Goal: Task Accomplishment & Management: Manage account settings

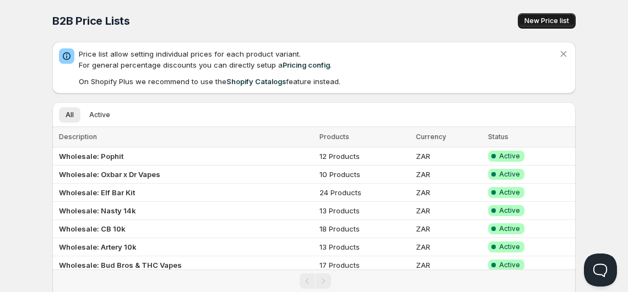
click at [531, 26] on button "New Price list" at bounding box center [547, 20] width 58 height 15
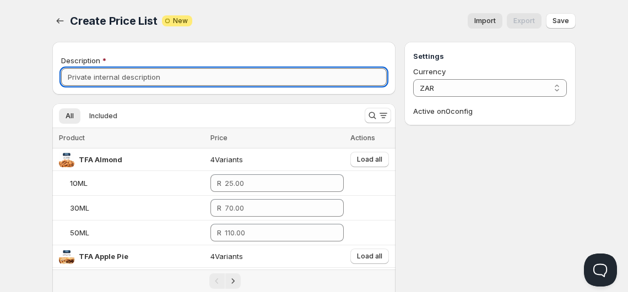
click at [198, 84] on input "Description" at bounding box center [223, 77] width 325 height 18
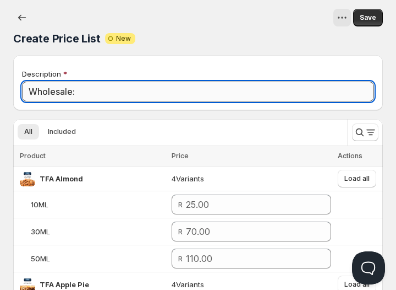
click at [243, 90] on input "Wholesale:" at bounding box center [198, 91] width 352 height 20
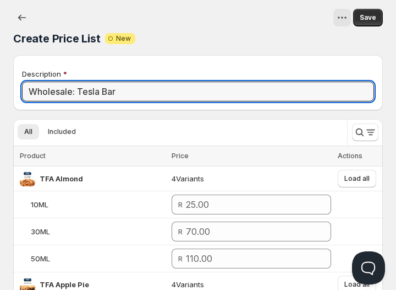
type input "Wholesale: Tesla Bar"
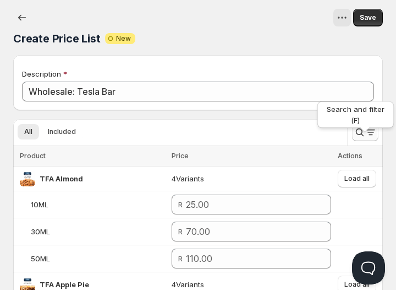
click at [362, 133] on icon "Search and filter results" at bounding box center [360, 132] width 11 height 11
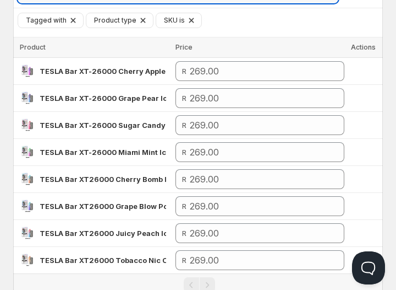
scroll to position [138, 0]
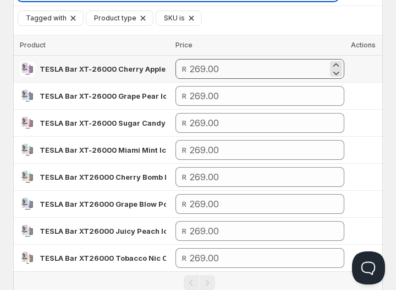
type input "TESLA Bar XT-26000"
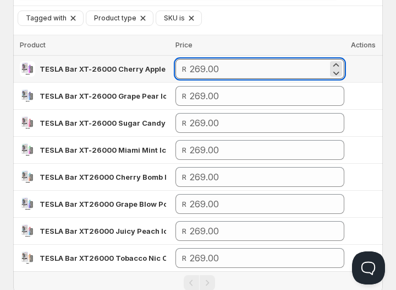
click at [284, 75] on input "number" at bounding box center [259, 69] width 138 height 20
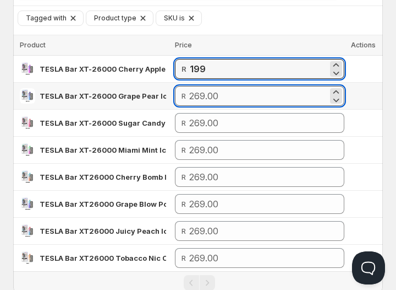
type input "199.00"
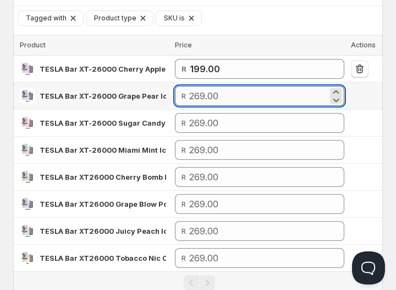
click at [279, 98] on input "number" at bounding box center [258, 96] width 139 height 20
paste input "199"
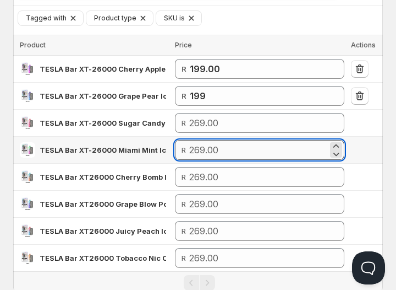
type input "199.00"
click at [263, 150] on input "number" at bounding box center [258, 150] width 139 height 20
paste input "199"
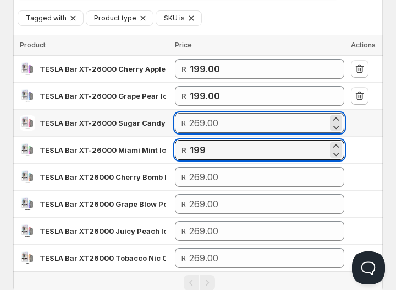
type input "199.00"
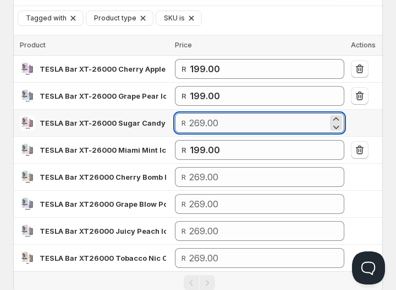
click at [254, 124] on input "number" at bounding box center [258, 123] width 139 height 20
paste input "199"
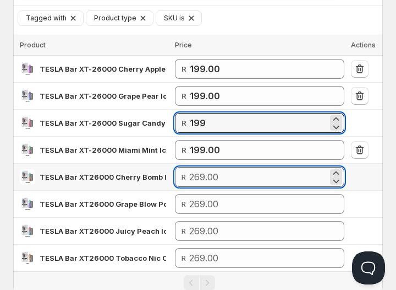
type input "199.00"
click at [242, 183] on input "number" at bounding box center [258, 177] width 139 height 20
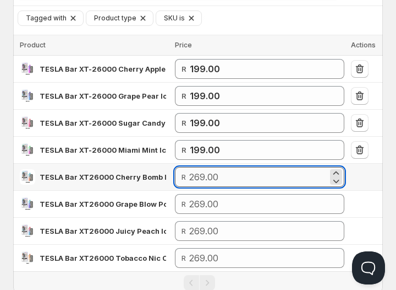
paste input "199"
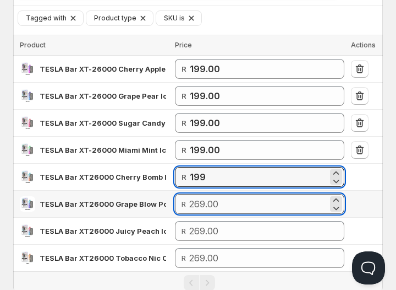
type input "199.00"
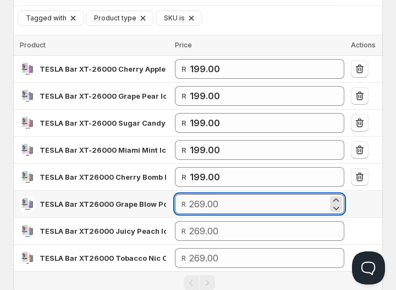
click at [233, 204] on input "number" at bounding box center [258, 204] width 139 height 20
paste input "199"
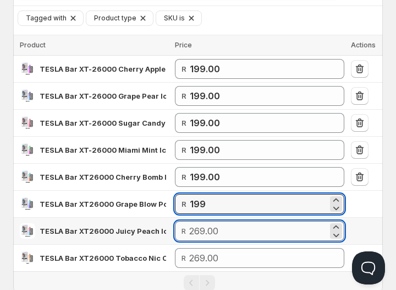
type input "199.00"
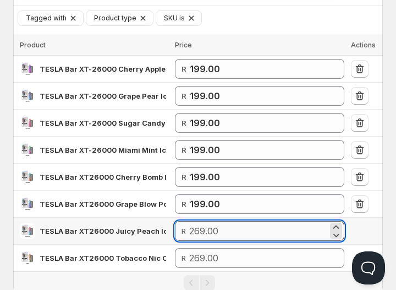
click at [262, 229] on input "number" at bounding box center [258, 231] width 139 height 20
paste input "199"
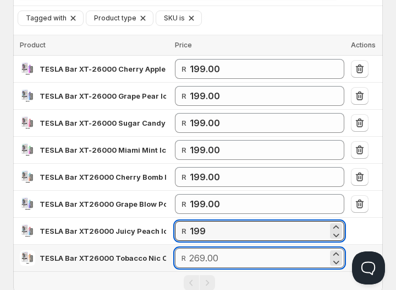
type input "199.00"
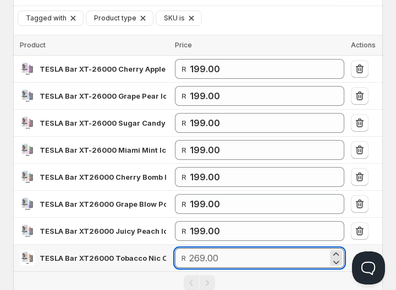
click at [236, 253] on input "number" at bounding box center [258, 258] width 139 height 20
paste input "199"
type input "199.00"
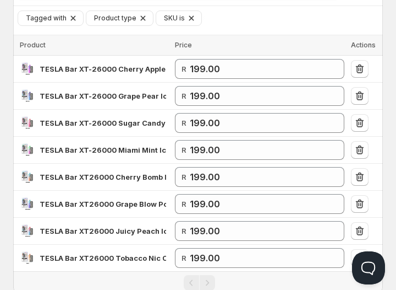
click at [246, 275] on div "Pagination" at bounding box center [199, 282] width 359 height 15
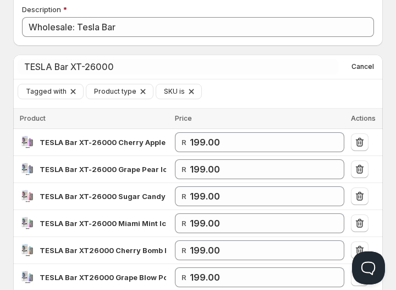
scroll to position [57, 0]
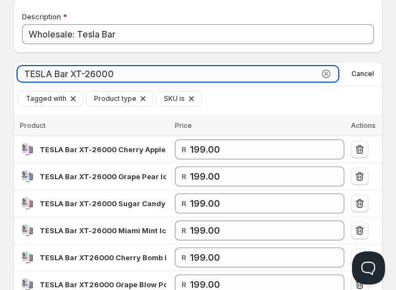
click at [182, 79] on input "TESLA Bar XT-26000" at bounding box center [168, 73] width 301 height 15
paste input "26000 Tropical Rambo (ICE Control) 50mg"
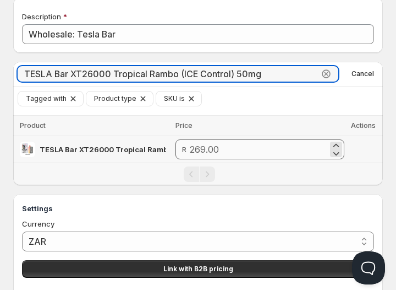
type input "TESLA Bar XT26000 Tropical Rambo (ICE Control) 50mg"
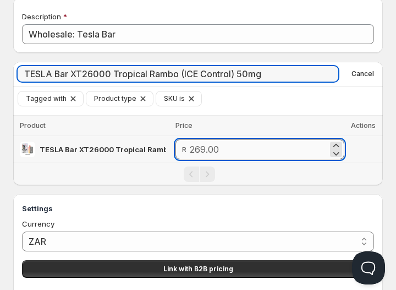
click at [235, 144] on input "number" at bounding box center [259, 149] width 138 height 20
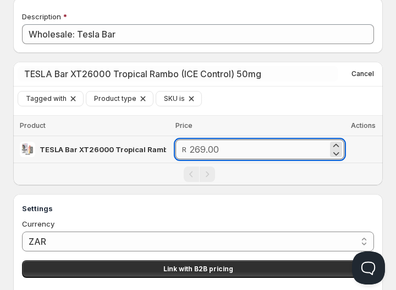
paste input "1"
type input "199.00"
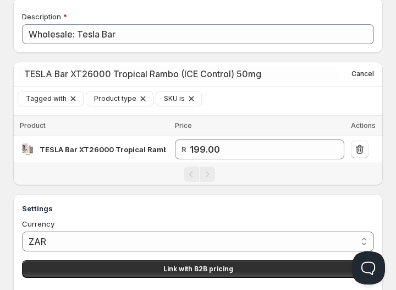
click at [252, 172] on div "Pagination" at bounding box center [199, 173] width 359 height 15
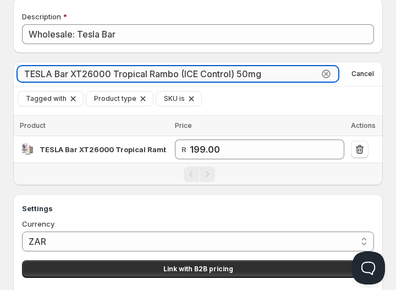
click at [195, 76] on input "TESLA Bar XT26000 Tropical Rambo (ICE Control) 50mg" at bounding box center [168, 73] width 301 height 15
paste input "Strawberry Mang"
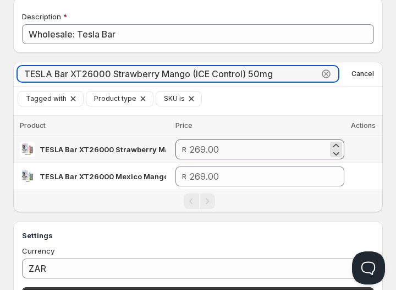
type input "TESLA Bar XT26000 Strawberry Mango (ICE Control) 50mg"
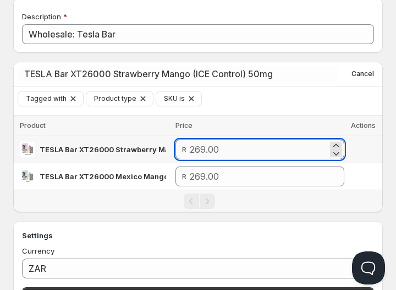
click at [220, 145] on input "number" at bounding box center [259, 149] width 138 height 20
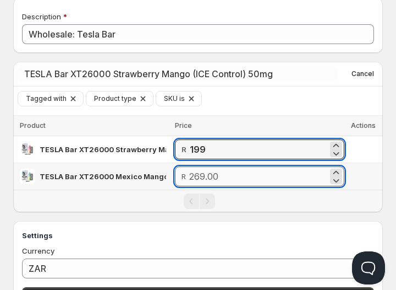
type input "199.00"
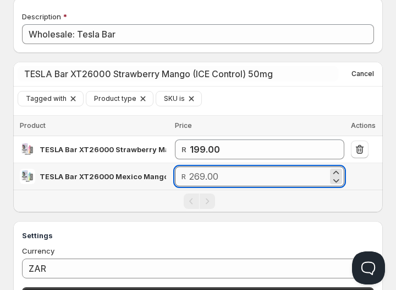
click at [216, 175] on input "number" at bounding box center [258, 176] width 139 height 20
type input "199.00"
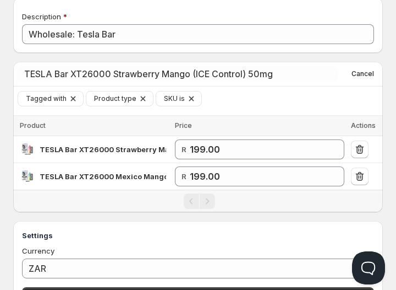
click at [225, 195] on div "Pagination" at bounding box center [199, 200] width 359 height 15
click at [270, 99] on div "Tagged with Product type SKU is Add filter Clear all" at bounding box center [201, 98] width 366 height 15
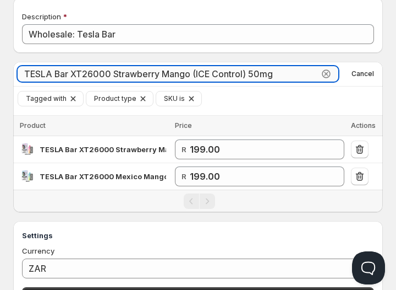
click at [280, 77] on input "TESLA Bar XT26000 Strawberry Mango (ICE Control) 50mg" at bounding box center [168, 73] width 301 height 15
paste input "Mix Berries"
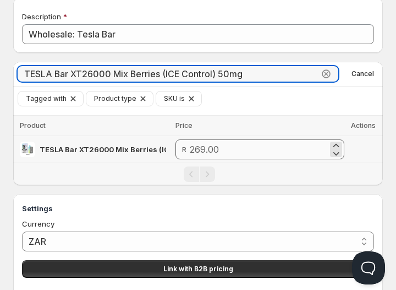
type input "TESLA Bar XT26000 Mix Berries (ICE Control) 50mg"
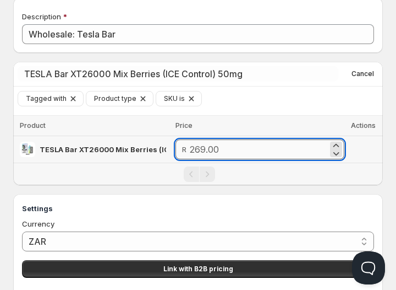
click at [265, 147] on input "number" at bounding box center [259, 149] width 138 height 20
type input "199.00"
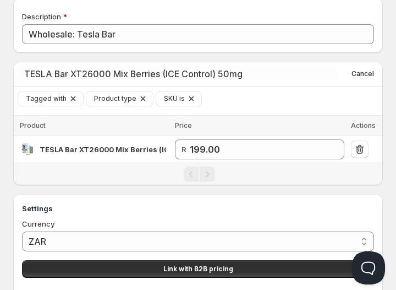
click at [273, 173] on div "Pagination" at bounding box center [199, 173] width 359 height 15
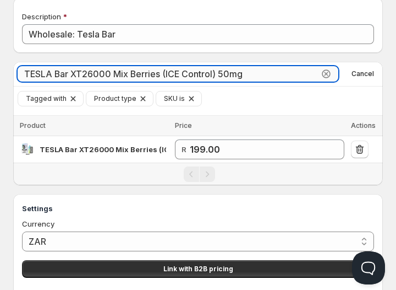
click at [293, 75] on input "TESLA Bar XT26000 Mix Berries (ICE Control) 50mg" at bounding box center [168, 73] width 301 height 15
paste input "Blue Raz Watermelon Dragonfruit (ICE Control)"
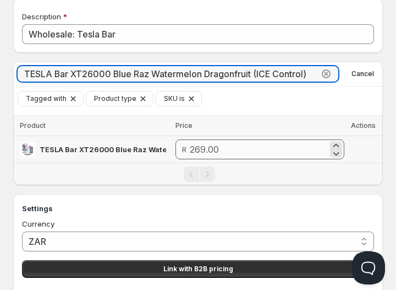
type input "TESLA Bar XT26000 Blue Raz Watermelon Dragonfruit (ICE Control)"
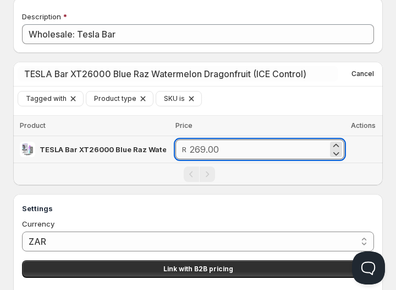
click at [287, 140] on input "number" at bounding box center [259, 149] width 138 height 20
type input "199.00"
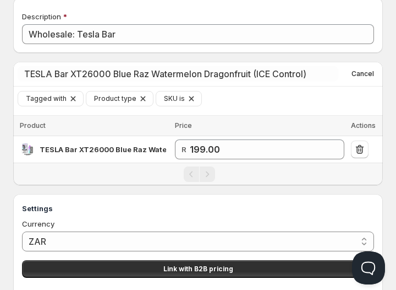
click at [289, 173] on div "Pagination" at bounding box center [199, 173] width 359 height 15
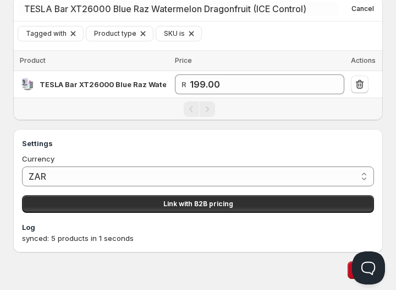
scroll to position [155, 0]
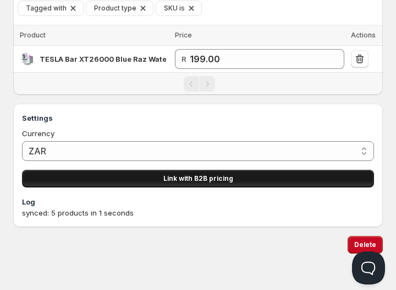
click at [186, 176] on button "Link with B2B pricing" at bounding box center [198, 179] width 352 height 18
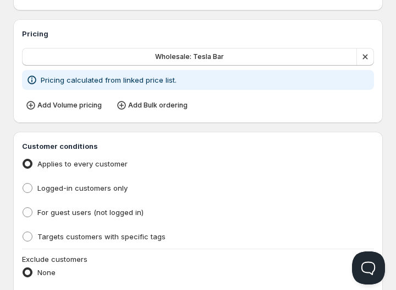
type input "PL Wholesale: Tesla Bar"
type input "PL_WHOLESALE:_TESLA_BAR"
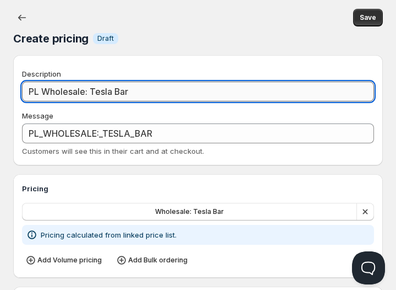
click at [41, 91] on input "PL Wholesale: Tesla Bar" at bounding box center [198, 91] width 352 height 20
type input "PLWholesale: Tesla Bar"
type input "PLWHOLESALE:_TESLA_BAR"
type input "Wholesale: Tesla Bar"
type input "WHOLESALE:_TESLA_BAR"
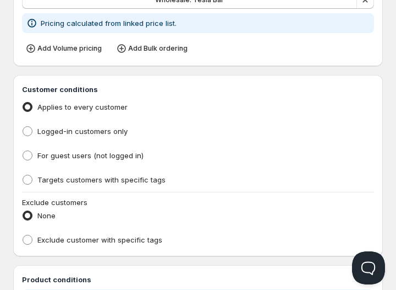
scroll to position [211, 0]
type input "Wholesale: Tesla Bar"
click at [70, 180] on span "Targets customers with specific tags" at bounding box center [101, 179] width 128 height 9
click at [23, 175] on input "Targets customers with specific tags" at bounding box center [23, 175] width 1 height 1
radio input "true"
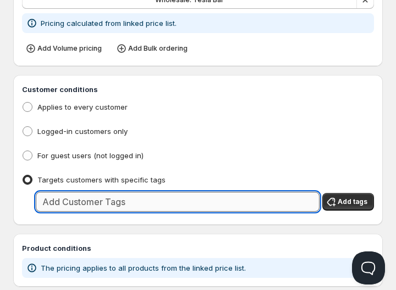
click at [79, 200] on input "text" at bounding box center [178, 202] width 284 height 20
type input "Wholesale"
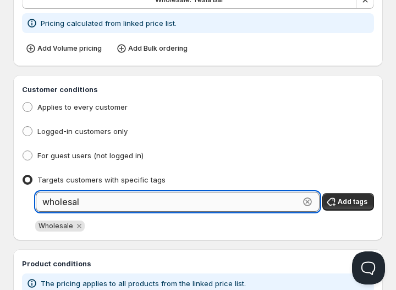
type input "wholesale"
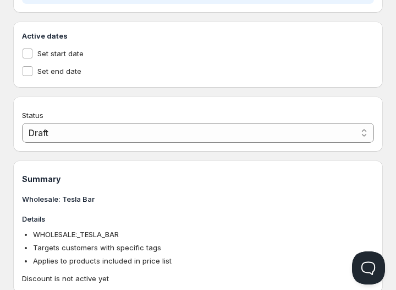
scroll to position [502, 0]
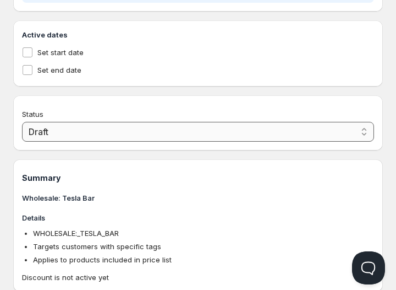
click at [90, 135] on select "Draft Active" at bounding box center [198, 132] width 352 height 20
select select "1"
click at [22, 122] on select "Draft Active" at bounding box center [198, 132] width 352 height 20
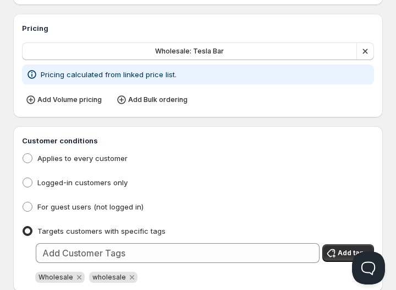
scroll to position [0, 0]
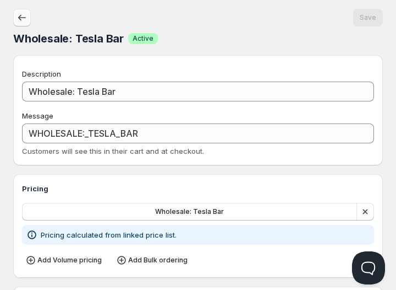
click at [15, 22] on button "button" at bounding box center [22, 18] width 18 height 18
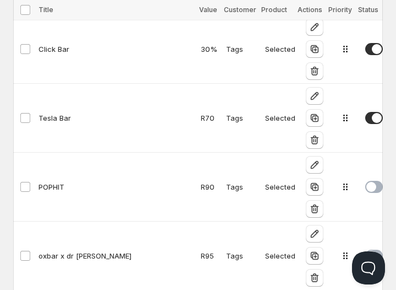
scroll to position [1473, 0]
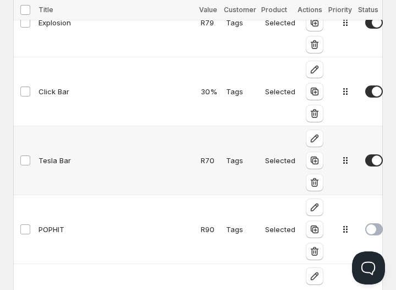
click at [366, 157] on span at bounding box center [375, 160] width 18 height 12
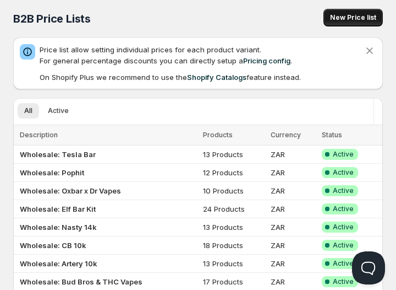
click at [347, 18] on span "New Price list" at bounding box center [353, 17] width 46 height 9
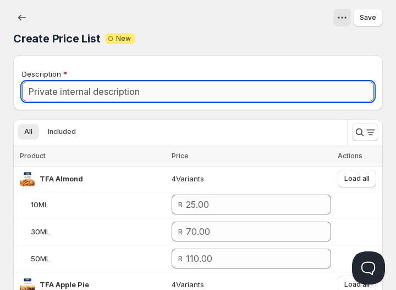
click at [100, 96] on input "Description" at bounding box center [198, 91] width 352 height 20
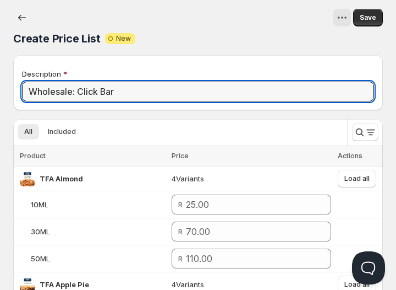
type input "Wholesale: Click Bar"
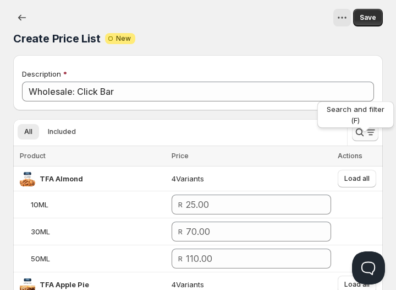
click at [363, 137] on icon "Search and filter results" at bounding box center [360, 132] width 11 height 11
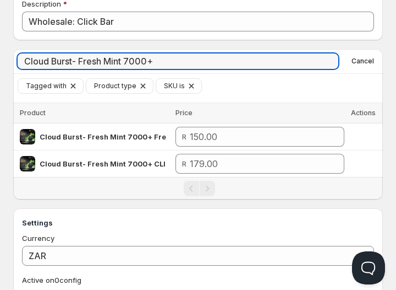
scroll to position [82, 0]
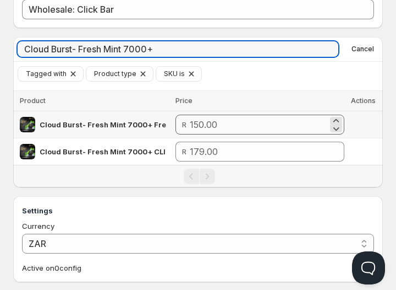
type input "Cloud Burst- Fresh Mint 7000+"
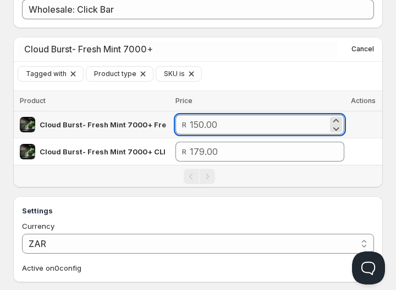
click at [280, 118] on input "number" at bounding box center [259, 125] width 138 height 20
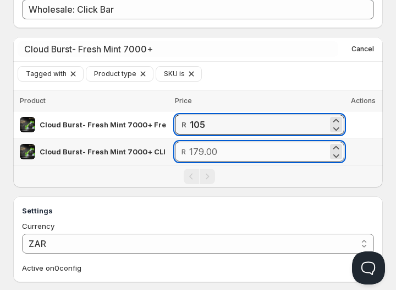
type input "105.00"
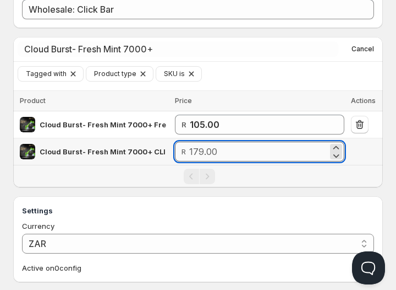
click at [282, 151] on input "number" at bounding box center [258, 152] width 139 height 20
type input "125.30"
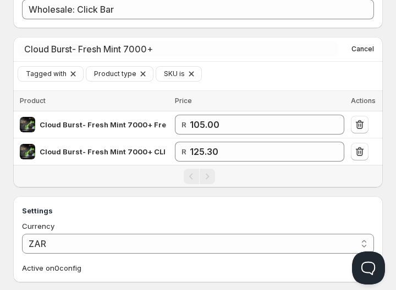
click at [289, 171] on div "Pagination" at bounding box center [199, 175] width 359 height 15
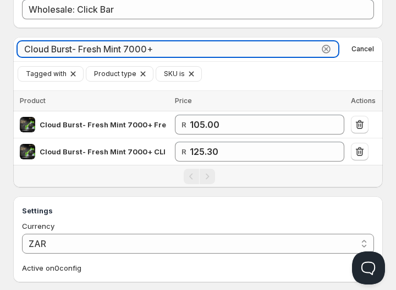
click at [221, 47] on input "Cloud Burst- Fresh Mint 7000+" at bounding box center [168, 48] width 301 height 15
paste input "text"
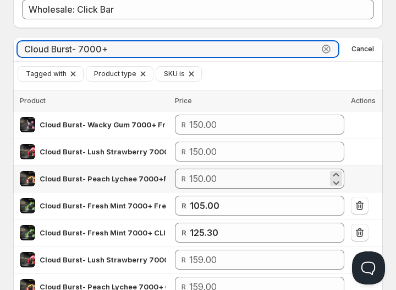
type input "Cloud Burst- 7000+"
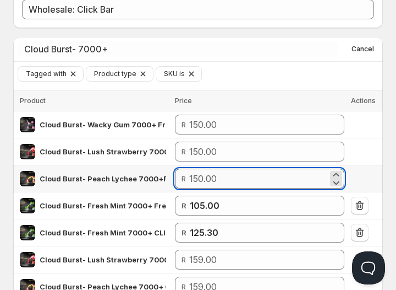
click at [212, 175] on input "number" at bounding box center [258, 178] width 139 height 20
type input "105.00"
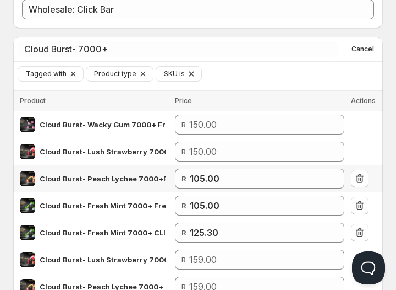
click at [382, 177] on td at bounding box center [365, 178] width 35 height 27
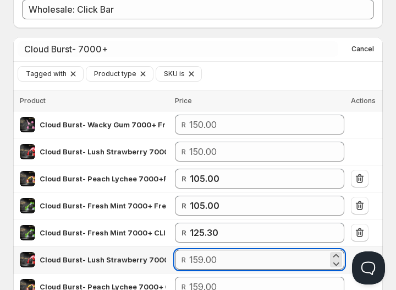
click at [274, 254] on input "number" at bounding box center [258, 259] width 139 height 20
type input "-13"
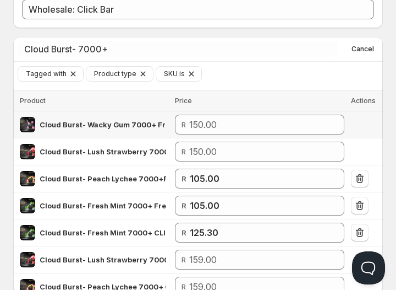
click at [368, 132] on td at bounding box center [365, 124] width 35 height 27
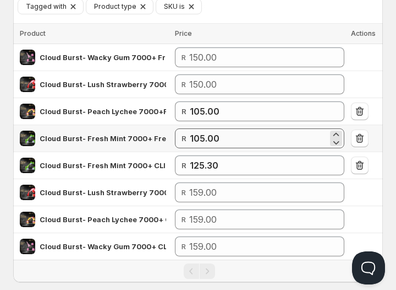
scroll to position [136, 0]
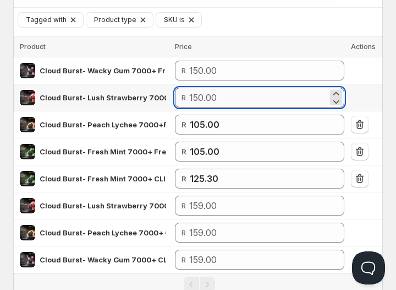
click at [211, 97] on input "number" at bounding box center [258, 98] width 139 height 20
type input "105.00"
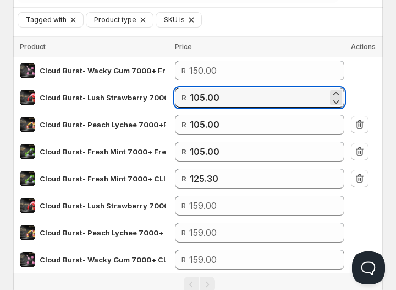
click at [389, 94] on div "Create Price List. This page is ready Create Price List Attention Incomplete Ne…" at bounding box center [198, 144] width 396 height 561
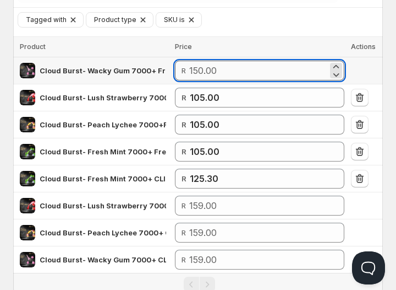
click at [236, 79] on input "number" at bounding box center [258, 71] width 139 height 20
type input "105.00"
click at [395, 113] on div "Wholesale: Click Bar. This page is ready Wholesale: Click Bar Info Incomplete R…" at bounding box center [198, 163] width 396 height 599
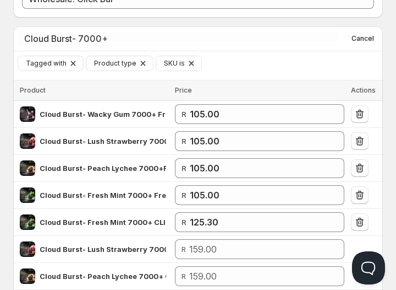
scroll to position [78, 0]
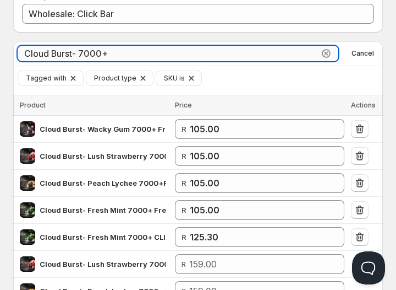
click at [208, 57] on input "Cloud Burst- 7000+" at bounding box center [168, 53] width 301 height 15
paste input "Freeton 7500 Click Bar Pod -"
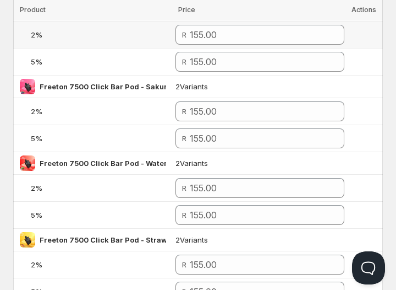
scroll to position [169, 0]
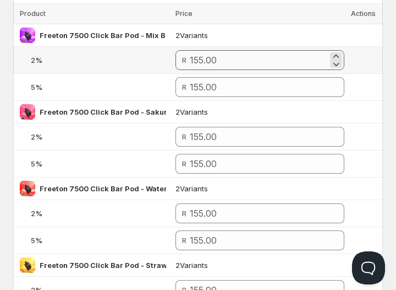
type input "Freeton 7500 Click Bar Pod -"
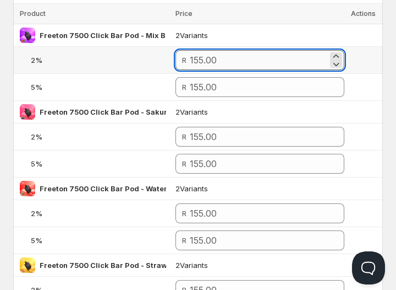
click at [220, 59] on input "number" at bounding box center [259, 60] width 138 height 20
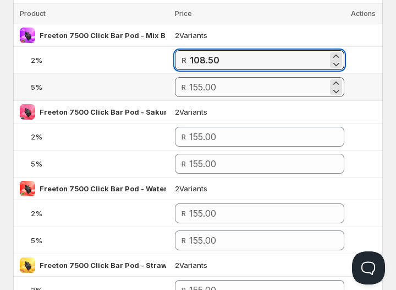
type input "108.50"
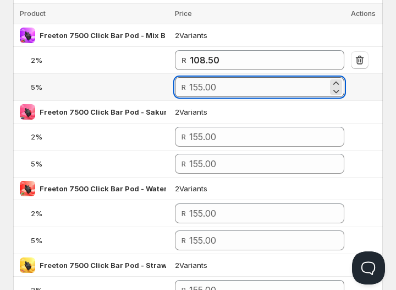
click at [215, 88] on input "number" at bounding box center [258, 87] width 139 height 20
paste input "108.50"
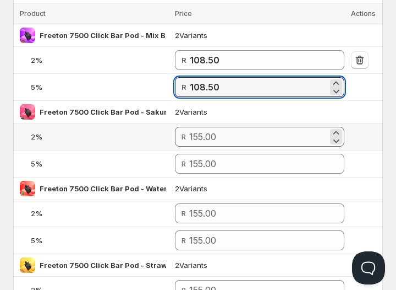
type input "108.50"
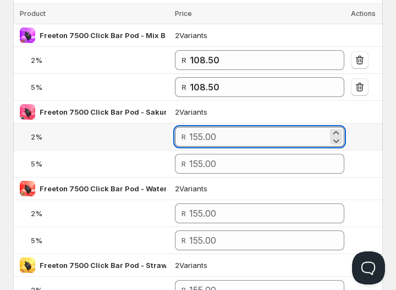
click at [213, 140] on input "number" at bounding box center [258, 137] width 139 height 20
paste input "108.50"
type input "108.50"
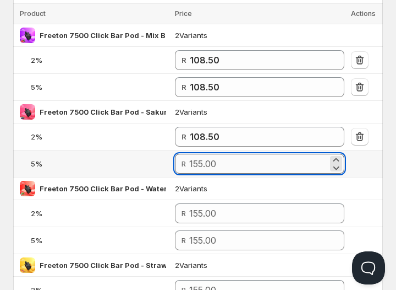
click at [213, 156] on input "number" at bounding box center [258, 164] width 139 height 20
paste input "108.50"
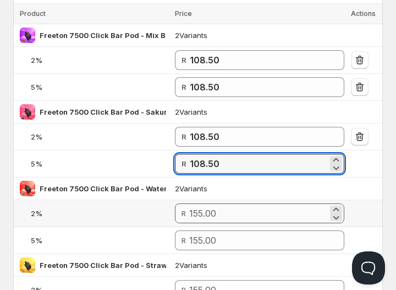
type input "108.50"
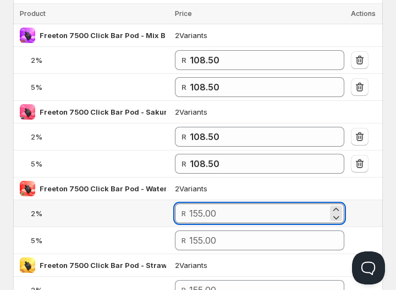
click at [264, 216] on input "number" at bounding box center [258, 213] width 139 height 20
paste input "108.50"
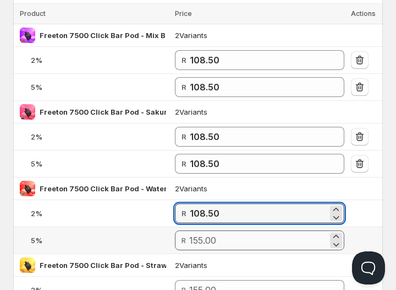
type input "108.50"
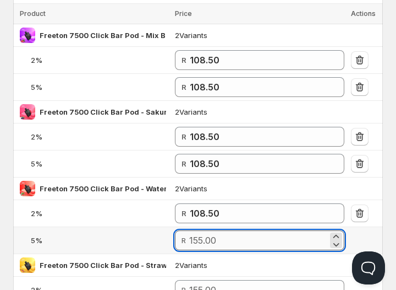
click at [258, 235] on input "number" at bounding box center [258, 240] width 139 height 20
paste input "108.50"
type input "108.50"
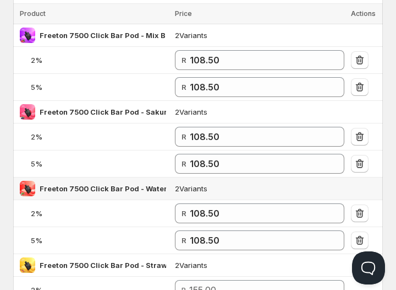
click at [261, 184] on td "2 Variants" at bounding box center [260, 188] width 176 height 23
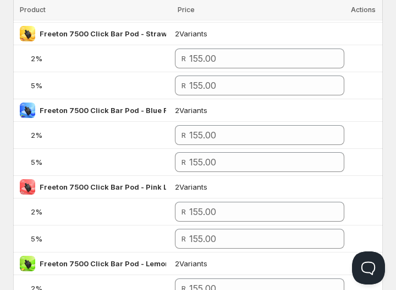
scroll to position [401, 0]
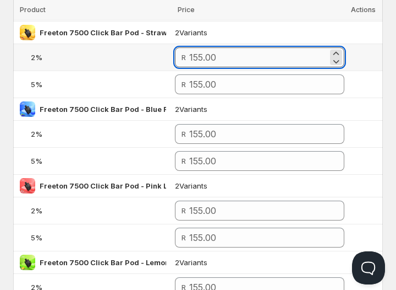
click at [220, 53] on input "number" at bounding box center [258, 57] width 139 height 20
paste input "108.50"
type input "108.50"
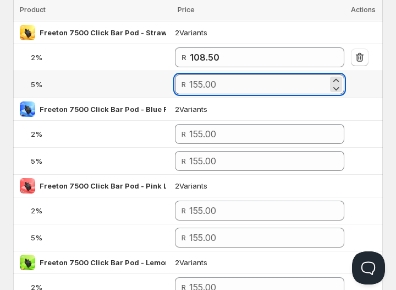
paste input "108.50"
click at [223, 77] on input "number" at bounding box center [258, 84] width 139 height 20
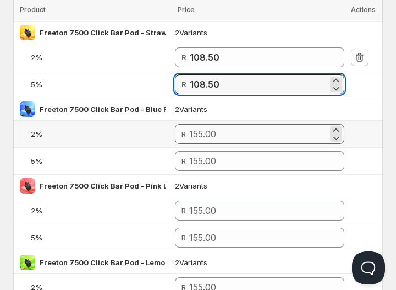
type input "108.50"
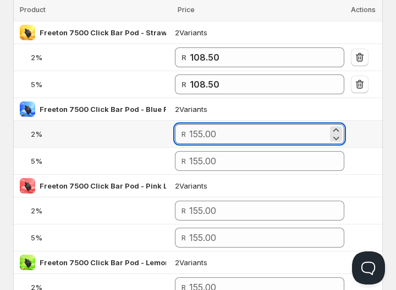
paste input "108.50"
click at [220, 127] on input "number" at bounding box center [258, 134] width 139 height 20
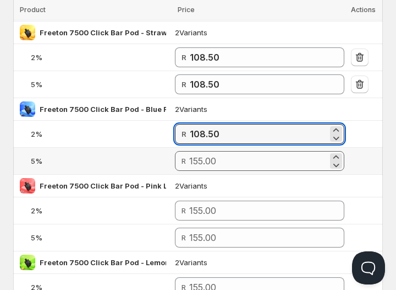
type input "108.50"
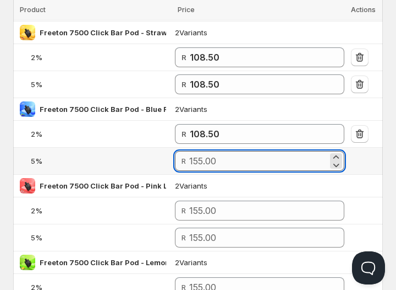
click at [226, 153] on input "number" at bounding box center [258, 161] width 139 height 20
paste input "108.50"
type input "108.50"
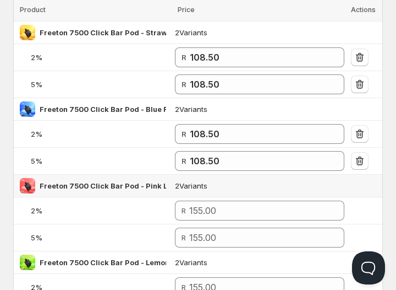
click at [230, 180] on td "2 Variants" at bounding box center [260, 186] width 176 height 23
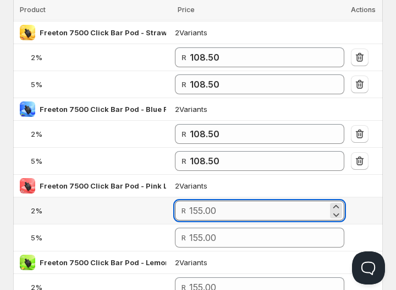
click at [203, 205] on input "number" at bounding box center [258, 210] width 139 height 20
paste input "108.50"
type input "108.50"
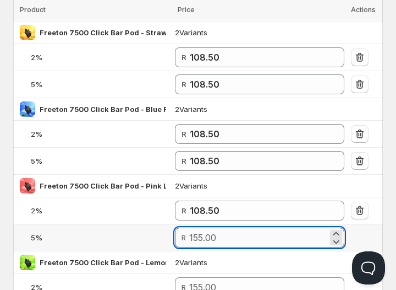
paste input "108.50"
click at [213, 236] on input "108.50" at bounding box center [258, 237] width 139 height 20
type input "108.50"
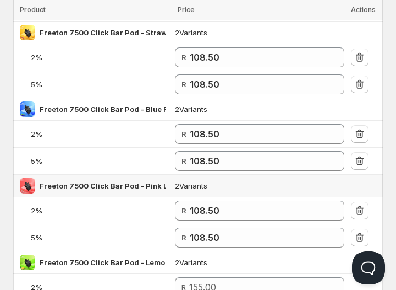
click at [249, 177] on td "2 Variants" at bounding box center [260, 186] width 176 height 23
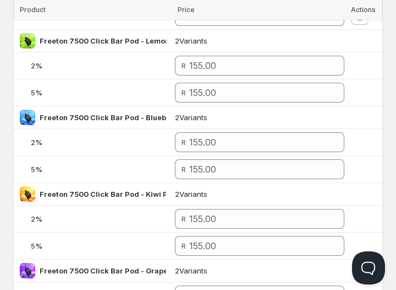
scroll to position [624, 0]
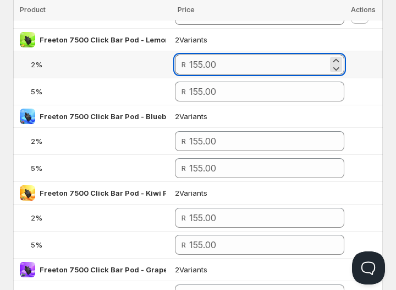
click at [242, 64] on input "number" at bounding box center [258, 65] width 139 height 20
paste input "108.50"
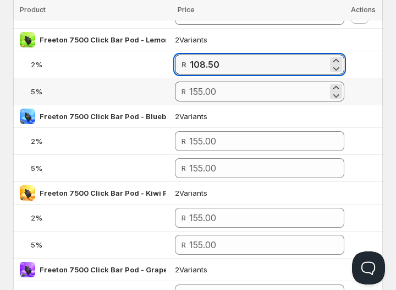
type input "108.50"
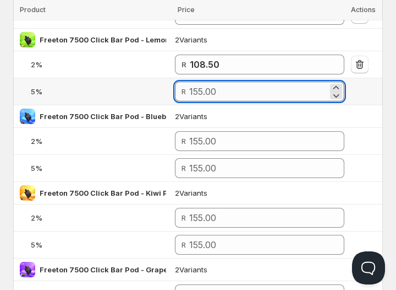
paste input "108.50"
click at [232, 88] on input "number" at bounding box center [258, 91] width 139 height 20
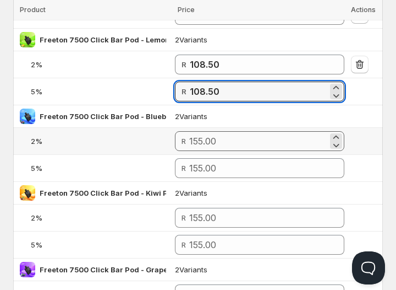
type input "108.50"
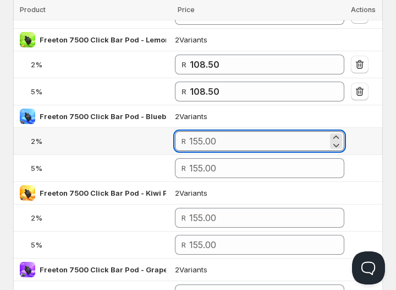
click at [238, 139] on input "number" at bounding box center [258, 141] width 139 height 20
paste input "108.50"
type input "108.50"
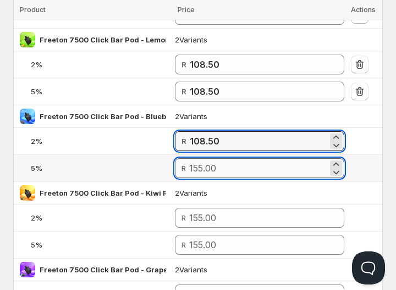
paste input "108.50"
click at [218, 166] on input "number" at bounding box center [258, 168] width 139 height 20
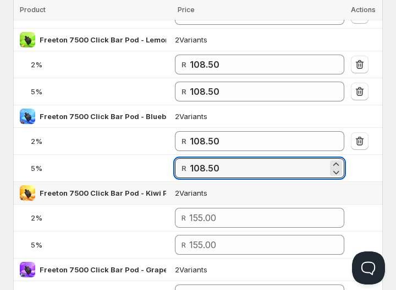
type input "108.50"
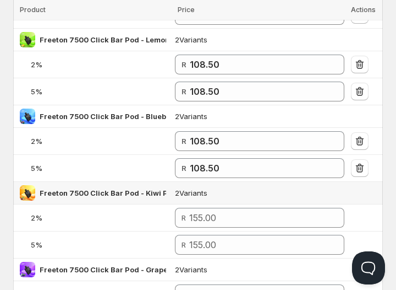
click at [211, 187] on td "2 Variants" at bounding box center [260, 193] width 176 height 23
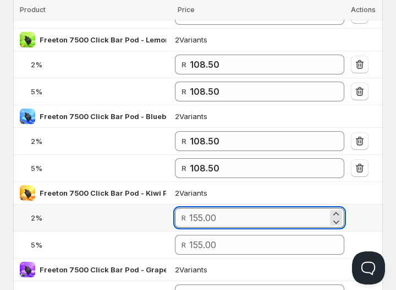
click at [205, 211] on input "number" at bounding box center [258, 218] width 139 height 20
paste input "108.50"
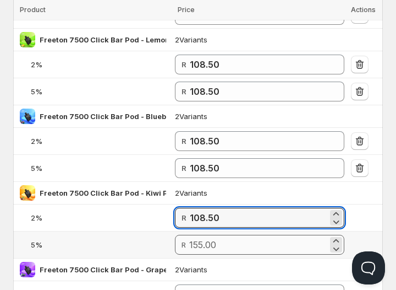
type input "108.50"
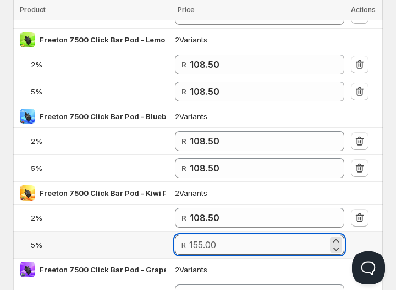
paste input "108.50"
click at [211, 235] on input "number" at bounding box center [258, 245] width 139 height 20
type input "108.50"
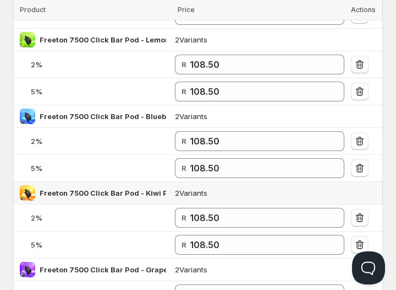
click at [242, 185] on td "2 Variants" at bounding box center [260, 193] width 176 height 23
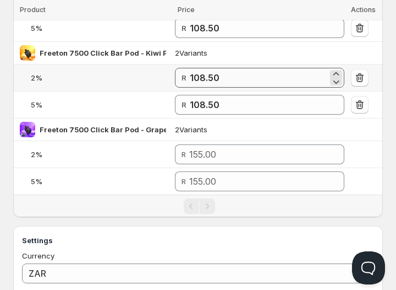
scroll to position [780, 0]
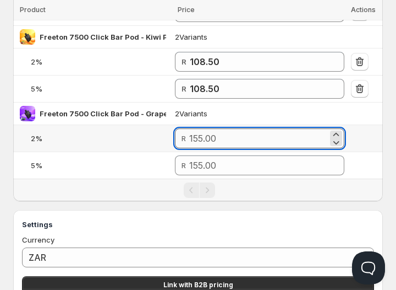
paste input "108.50"
click at [221, 130] on input "number" at bounding box center [258, 138] width 139 height 20
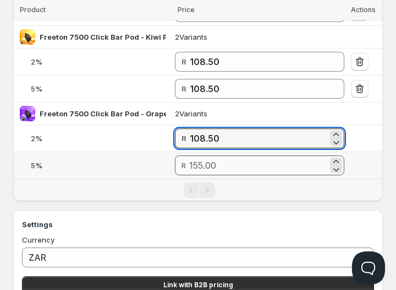
type input "108.50"
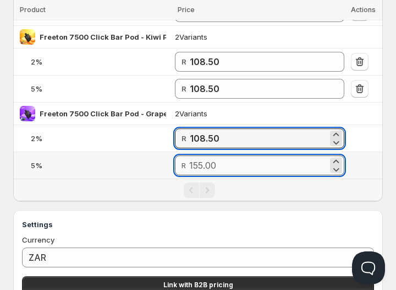
paste input "108.50"
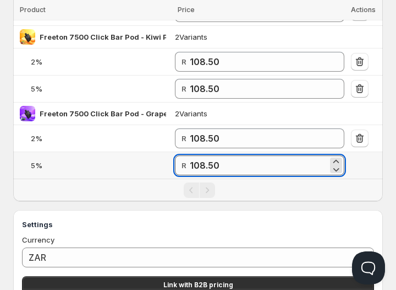
click at [214, 158] on input "108.50" at bounding box center [259, 165] width 138 height 20
type input "108.50"
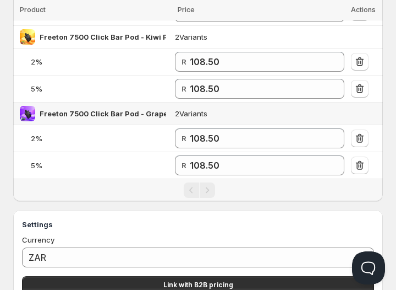
click at [247, 112] on td "2 Variants" at bounding box center [260, 113] width 176 height 23
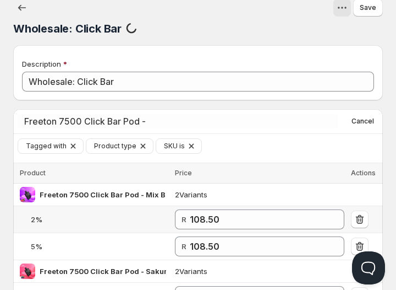
scroll to position [9, 0]
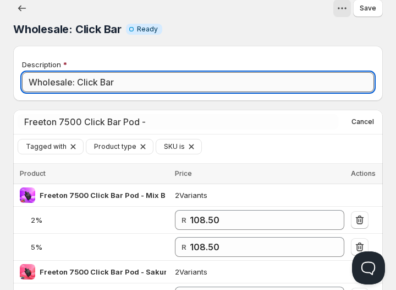
click at [111, 78] on input "Wholesale: Click Bar" at bounding box center [198, 82] width 352 height 20
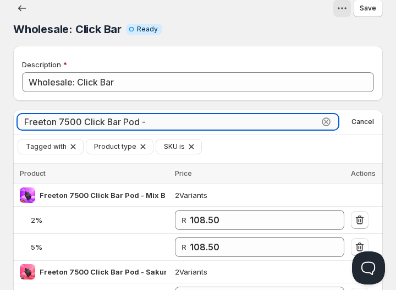
click at [139, 122] on input "Freeton 7500 Click Bar Pod -" at bounding box center [168, 121] width 301 height 15
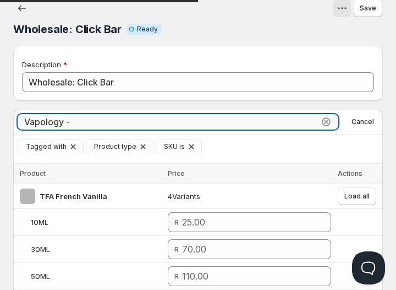
paste input "Click Pod 7000+ Free Click Bar Battery"
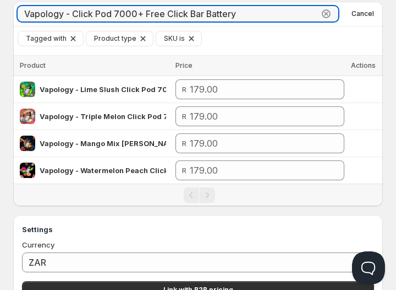
scroll to position [118, 0]
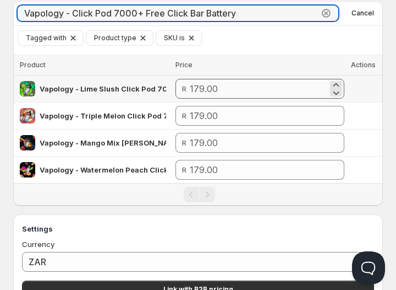
type input "Vapology - Click Pod 7000+ Free Click Bar Battery"
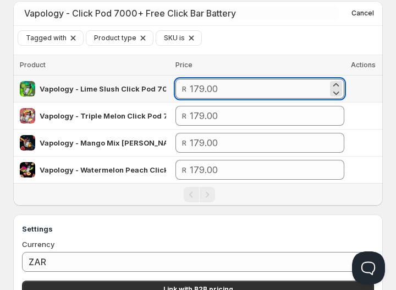
click at [207, 88] on input "number" at bounding box center [259, 89] width 138 height 20
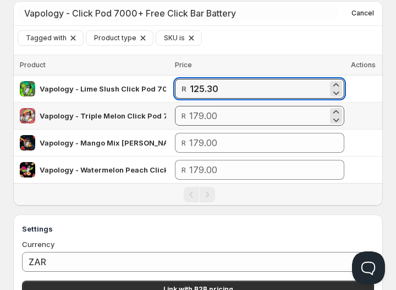
type input "125.30"
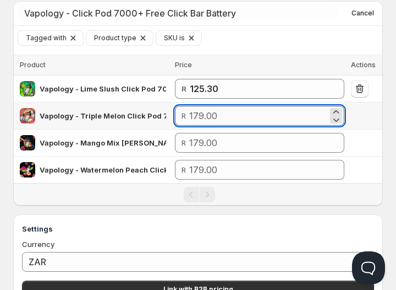
click at [224, 120] on input "number" at bounding box center [258, 116] width 139 height 20
paste input "125.30"
type input "125.30"
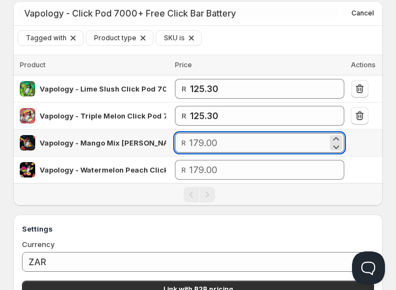
click at [210, 143] on input "number" at bounding box center [258, 143] width 139 height 20
paste input "125.30"
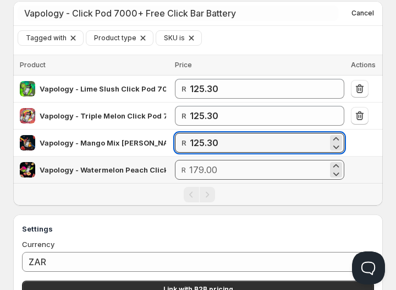
type input "125.30"
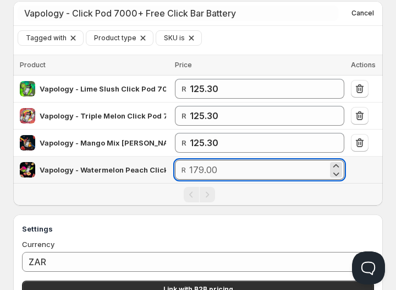
click at [205, 168] on input "number" at bounding box center [258, 170] width 139 height 20
paste input "125.30"
type input "125.30"
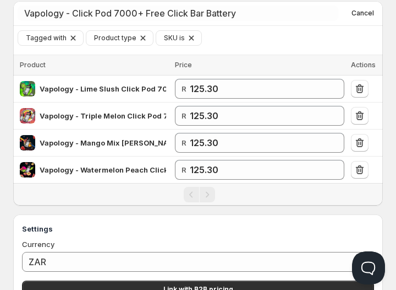
click at [231, 197] on div "Pagination" at bounding box center [199, 194] width 359 height 15
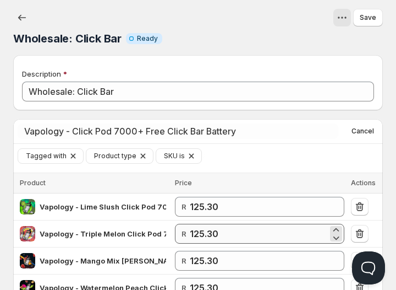
scroll to position [236, 0]
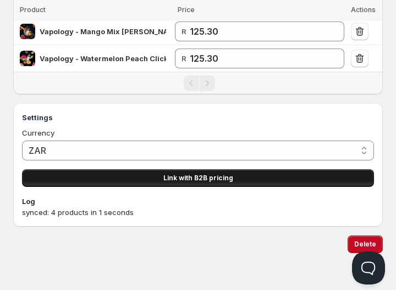
click at [220, 173] on span "Link with B2B pricing" at bounding box center [199, 177] width 70 height 9
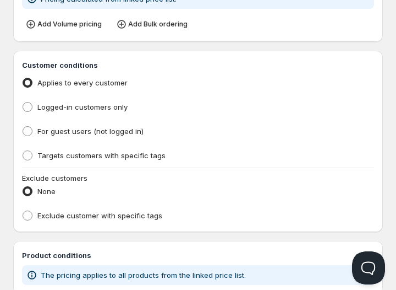
type input "PL Wholesale: Click Bar"
type input "PL_WHOLESALE:_CLICK_BAR"
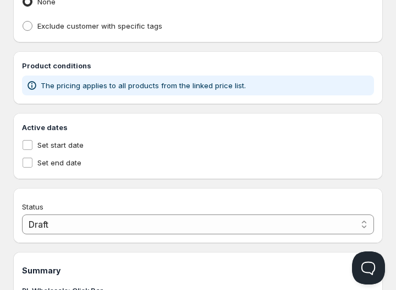
scroll to position [426, 0]
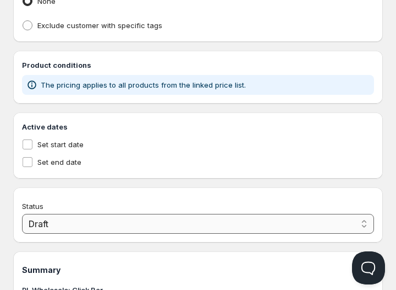
click at [157, 226] on select "Draft Active" at bounding box center [198, 224] width 352 height 20
select select "1"
click at [22, 215] on select "Draft Active" at bounding box center [198, 224] width 352 height 20
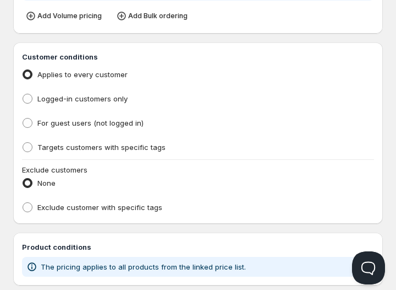
scroll to position [240, 0]
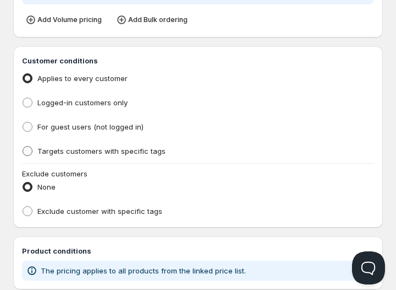
click at [139, 155] on span "Targets customers with specific tags" at bounding box center [101, 150] width 128 height 9
click at [23, 146] on input "Targets customers with specific tags" at bounding box center [23, 146] width 1 height 1
radio input "true"
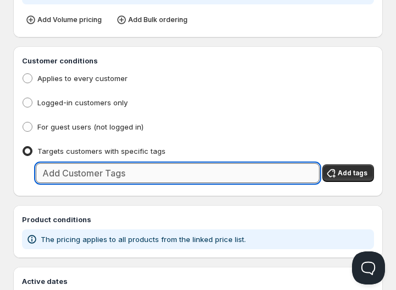
click at [131, 167] on input "text" at bounding box center [178, 173] width 284 height 20
type input "Wholesale"
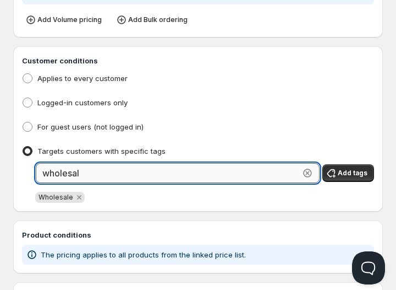
type input "wholesale"
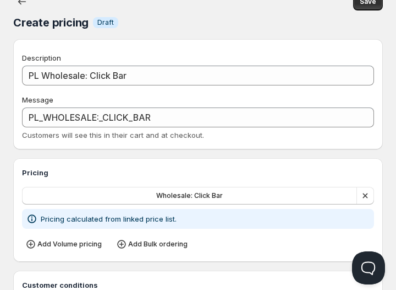
scroll to position [0, 0]
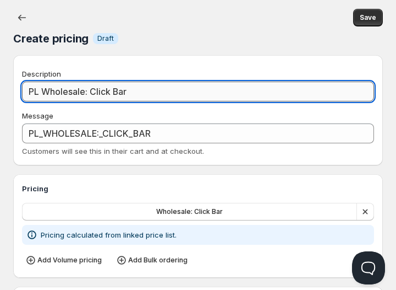
click at [42, 90] on input "PL Wholesale: Click Bar" at bounding box center [198, 91] width 352 height 20
type input "PLWholesale: Click Bar"
type input "PLWHOLESALE:_CLICK_BAR"
type input "PWholesale: Click Bar"
type input "PWHOLESALE:_CLICK_BAR"
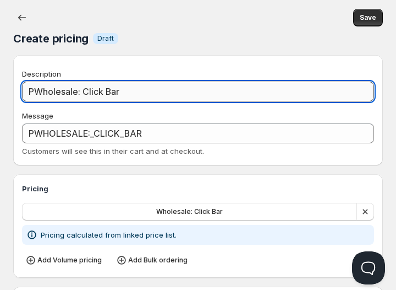
type input "Wholesale: Click Bar"
type input "WHOLESALE:_CLICK_BAR"
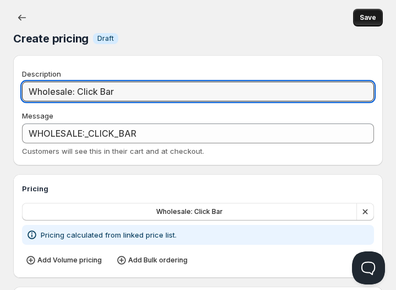
type input "Wholesale: Click Bar"
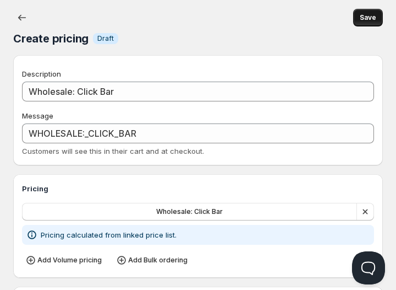
click at [367, 15] on span "Save" at bounding box center [368, 17] width 17 height 9
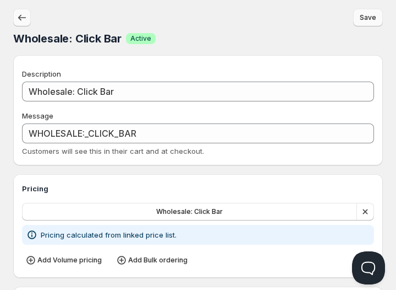
click at [23, 13] on icon "button" at bounding box center [22, 17] width 11 height 11
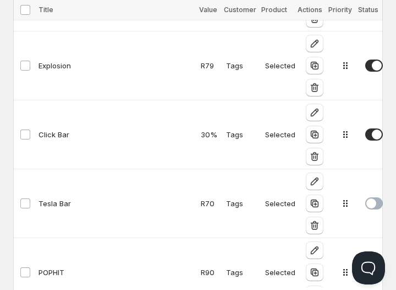
scroll to position [1499, 0]
click at [366, 128] on span at bounding box center [375, 134] width 18 height 12
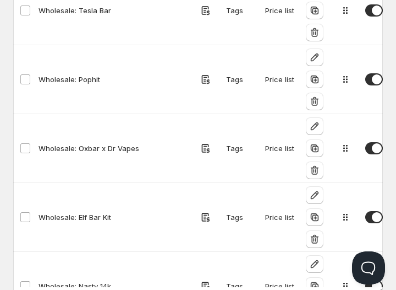
scroll to position [0, 0]
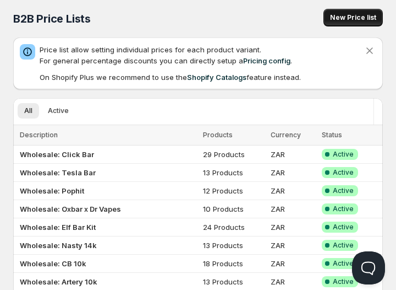
click at [350, 21] on span "New Price list" at bounding box center [353, 17] width 46 height 9
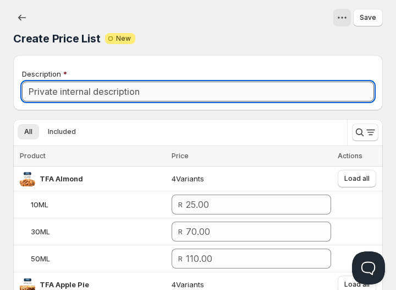
click at [148, 94] on input "Description" at bounding box center [198, 91] width 352 height 20
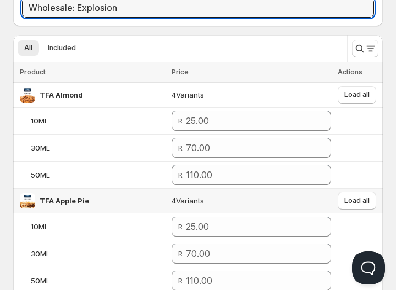
scroll to position [84, 0]
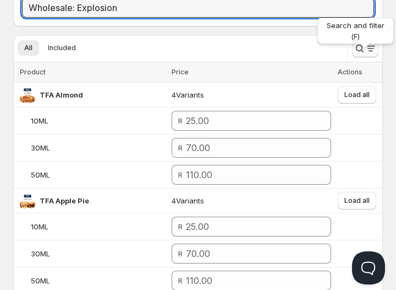
type input "Wholesale: Explosion"
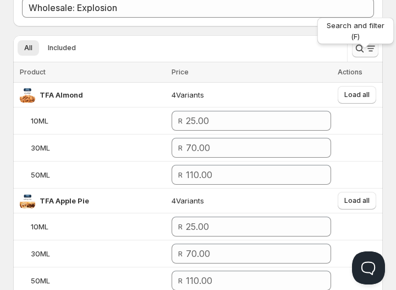
click at [360, 50] on icon "Search and filter results" at bounding box center [360, 48] width 11 height 11
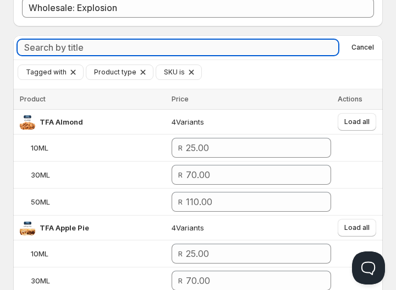
click at [219, 44] on input "Search by title" at bounding box center [178, 47] width 321 height 15
paste input "Explosion E liquid 120ML 3MG -"
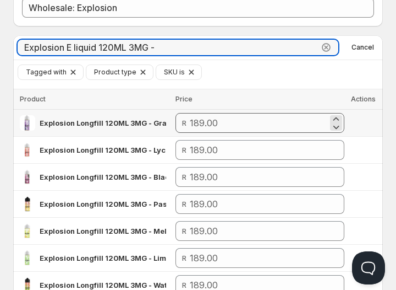
type input "Explosion E liquid 120ML 3MG -"
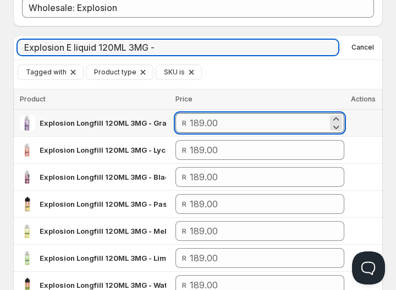
click at [225, 125] on input "number" at bounding box center [259, 123] width 138 height 20
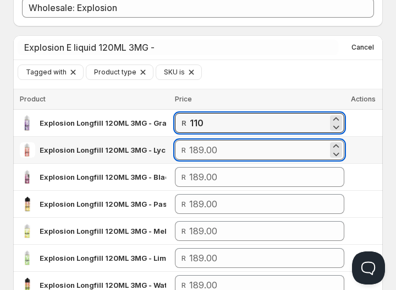
type input "110.00"
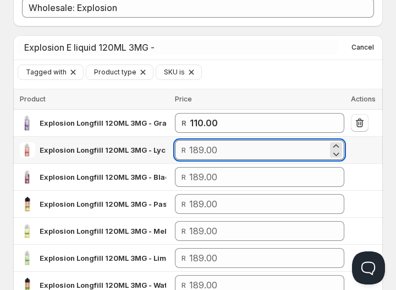
click at [229, 146] on input "number" at bounding box center [258, 150] width 139 height 20
paste input "110"
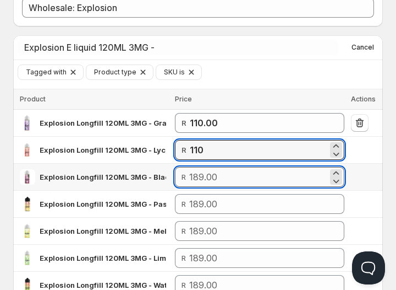
type input "110.00"
click at [265, 176] on input "number" at bounding box center [258, 177] width 139 height 20
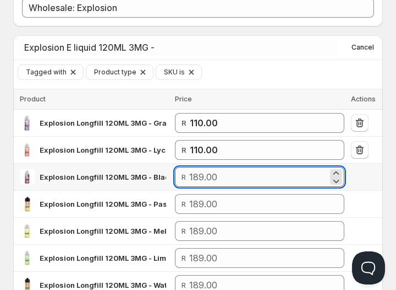
paste input "110"
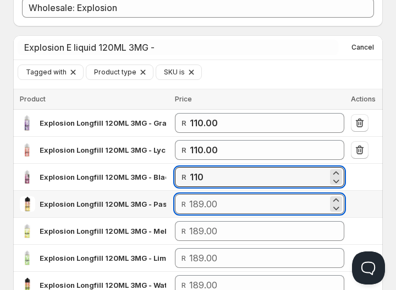
type input "110.00"
click at [220, 202] on input "number" at bounding box center [258, 204] width 139 height 20
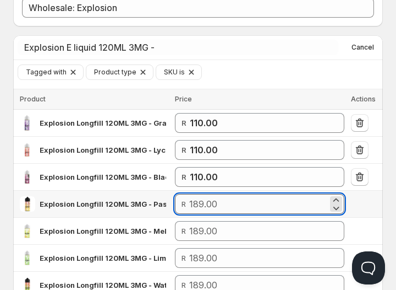
paste input "110"
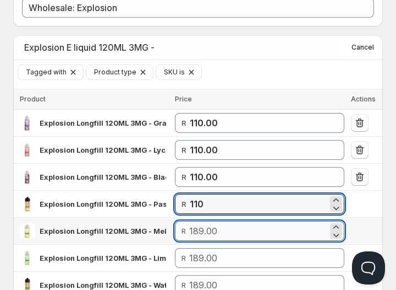
type input "110.00"
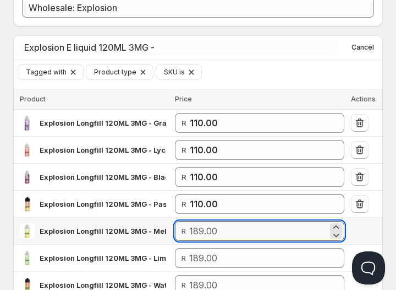
click at [200, 233] on input "number" at bounding box center [258, 231] width 139 height 20
paste input "110"
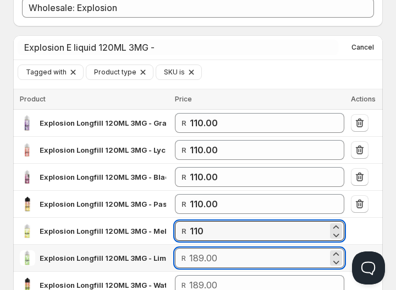
type input "110.00"
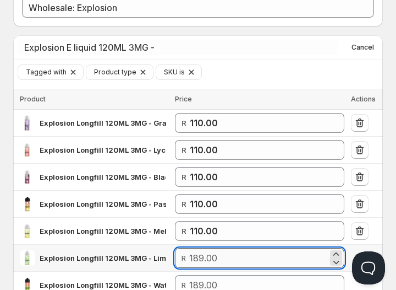
click at [226, 256] on input "number" at bounding box center [258, 258] width 139 height 20
paste input "110"
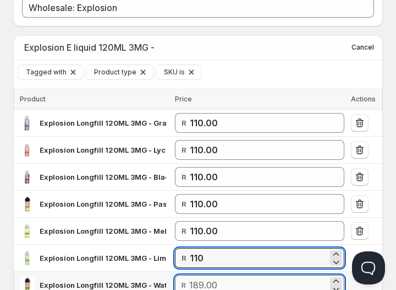
type input "110.00"
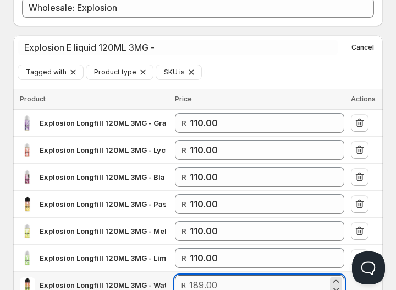
click at [227, 279] on input "number" at bounding box center [258, 285] width 139 height 20
paste input "110"
type input "110.00"
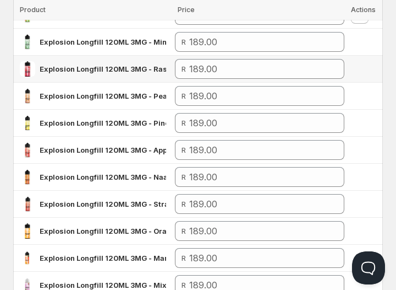
scroll to position [354, 0]
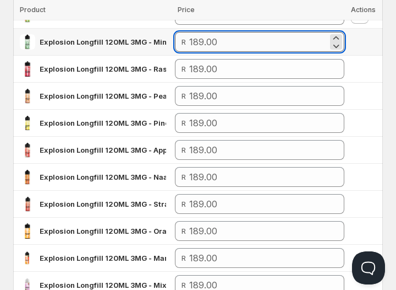
click at [251, 45] on input "number" at bounding box center [258, 42] width 139 height 20
paste input "110"
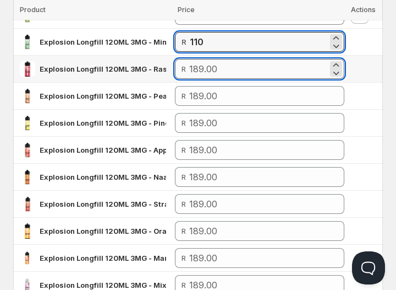
type input "110.00"
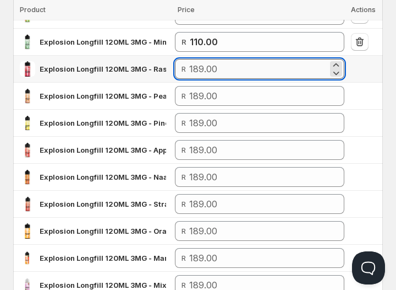
click at [226, 63] on input "number" at bounding box center [258, 69] width 139 height 20
paste input "110"
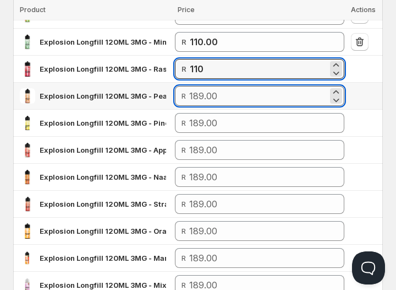
type input "110.00"
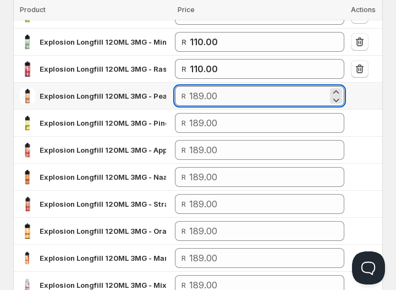
click at [254, 95] on input "number" at bounding box center [258, 96] width 139 height 20
paste input "110"
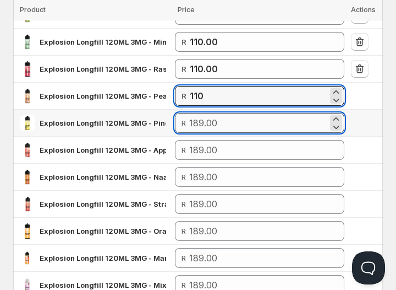
type input "110.00"
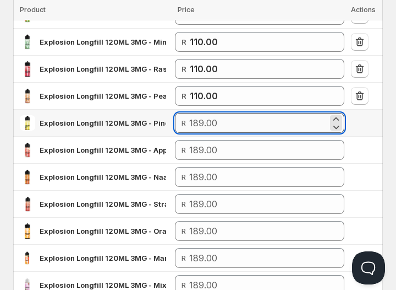
click at [230, 117] on input "number" at bounding box center [258, 123] width 139 height 20
paste input "110"
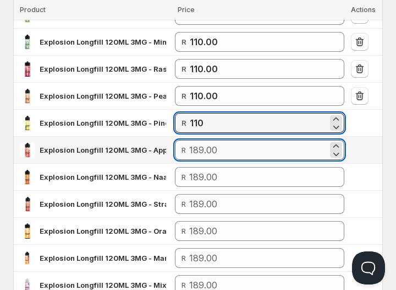
type input "110.00"
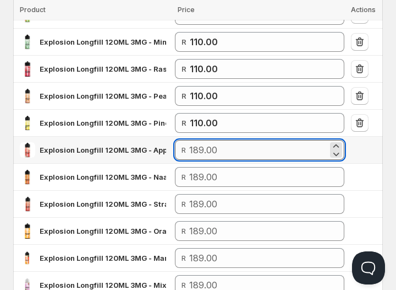
click at [224, 148] on input "number" at bounding box center [258, 150] width 139 height 20
paste input "110"
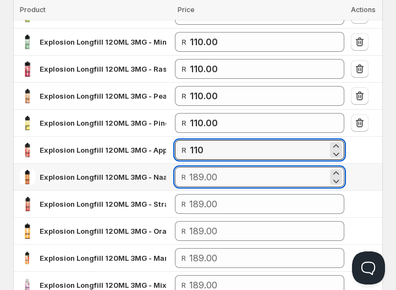
type input "110.00"
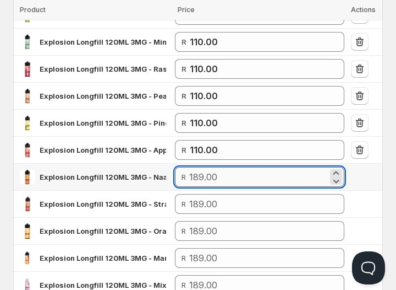
click at [199, 178] on input "number" at bounding box center [258, 177] width 139 height 20
paste input "110"
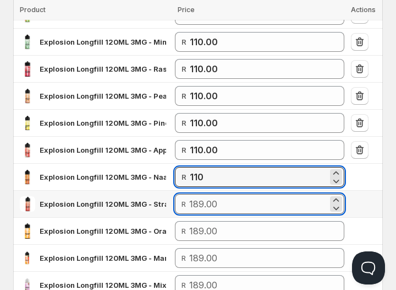
type input "110.00"
click at [202, 204] on input "number" at bounding box center [258, 204] width 139 height 20
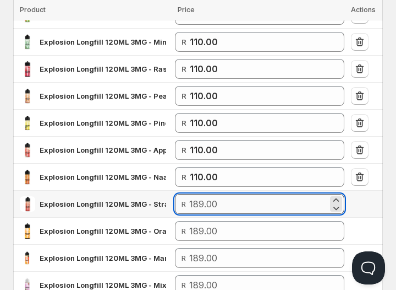
paste input "110"
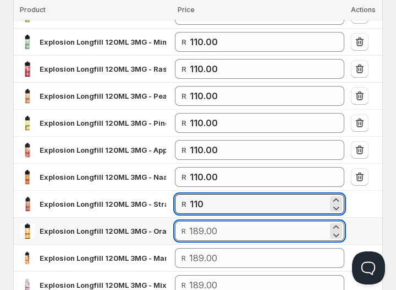
type input "110.00"
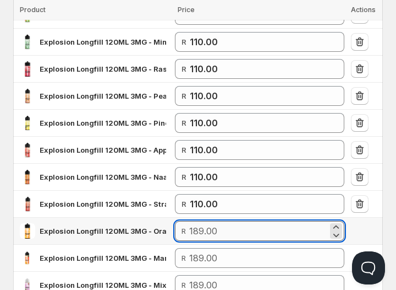
click at [209, 229] on input "number" at bounding box center [258, 231] width 139 height 20
paste input "110"
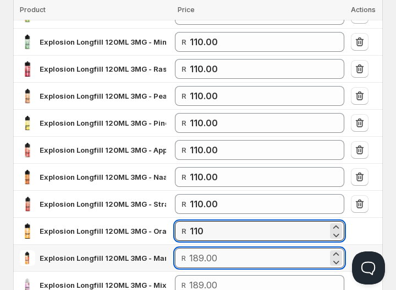
type input "110.00"
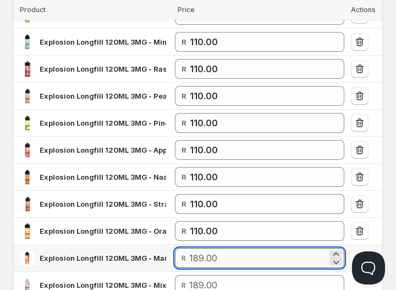
click at [258, 255] on input "number" at bounding box center [258, 258] width 139 height 20
paste input "110"
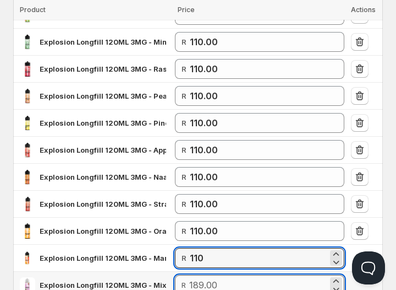
type input "110.00"
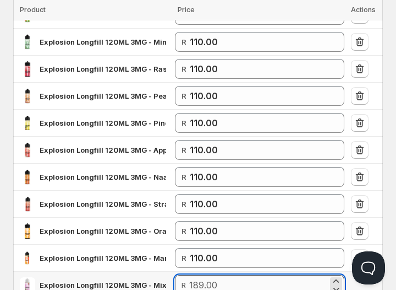
click at [203, 276] on input "number" at bounding box center [258, 285] width 139 height 20
paste input "110"
type input "110.00"
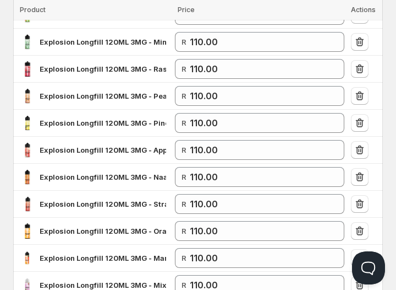
click at [393, 198] on div "Create Price List. This page is ready Create Price List Attention Incomplete Ne…" at bounding box center [198, 61] width 396 height 831
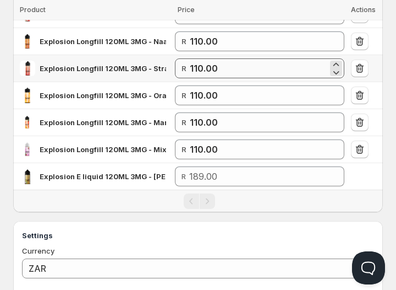
scroll to position [490, 0]
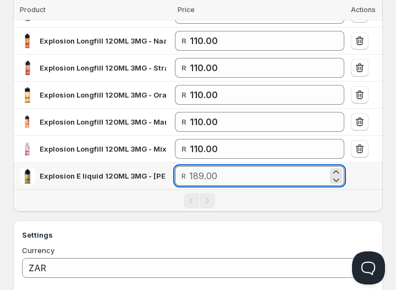
click at [213, 173] on input "number" at bounding box center [258, 176] width 139 height 20
paste input "110"
type input "110.00"
click at [275, 196] on div "Pagination" at bounding box center [199, 200] width 359 height 15
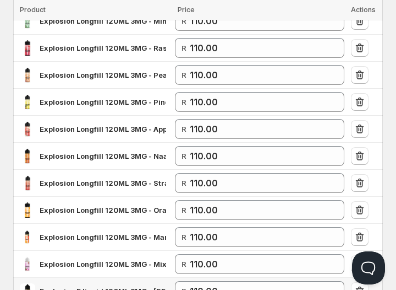
scroll to position [383, 0]
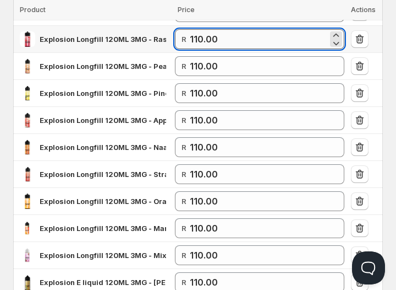
click at [241, 41] on input "110.00" at bounding box center [259, 39] width 138 height 20
paste input "10"
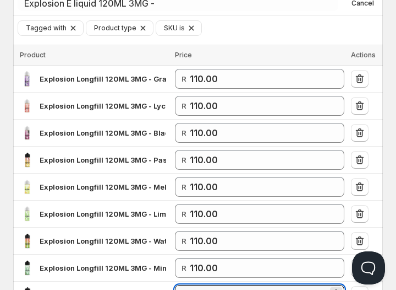
scroll to position [124, 0]
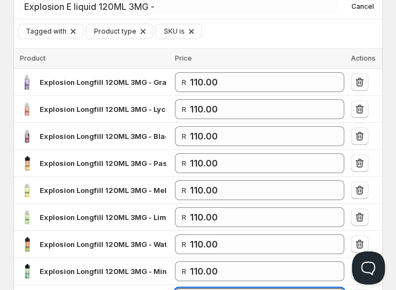
type input "110.00"
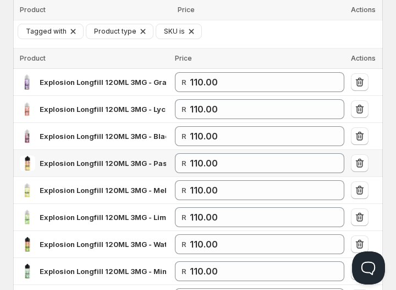
scroll to position [611, 0]
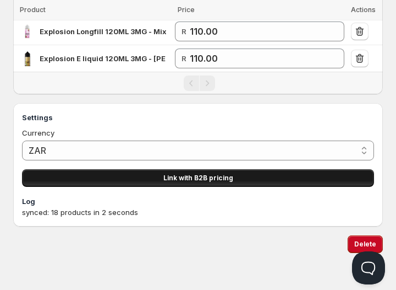
click at [188, 173] on span "Link with B2B pricing" at bounding box center [199, 177] width 70 height 9
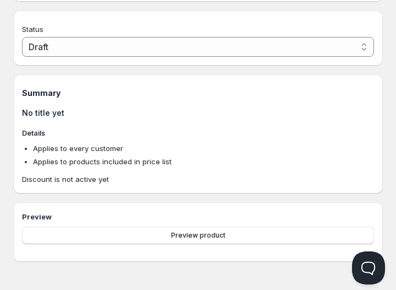
type input "PL Wholesale: Explosion"
type input "PL_WHOLESALE:_EXPLOSION"
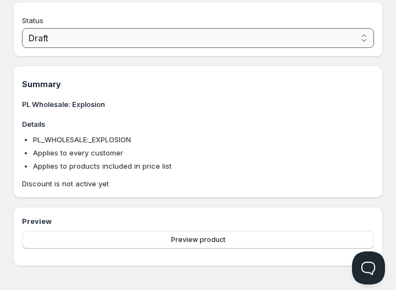
click at [154, 41] on select "Draft Active" at bounding box center [198, 38] width 352 height 20
select select "1"
click at [22, 39] on select "Draft Active" at bounding box center [198, 38] width 352 height 20
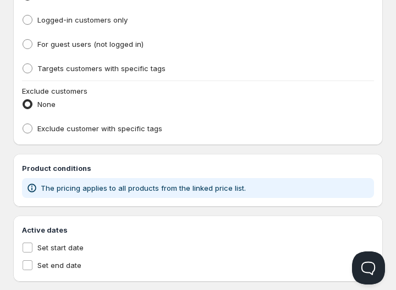
scroll to position [313, 0]
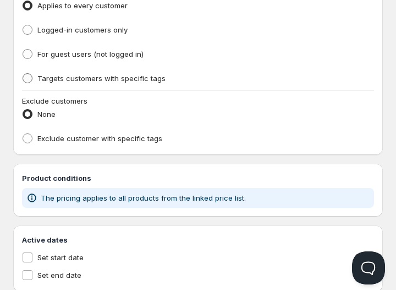
click at [104, 79] on span "Targets customers with specific tags" at bounding box center [101, 78] width 128 height 9
click at [23, 74] on input "Targets customers with specific tags" at bounding box center [23, 73] width 1 height 1
radio input "true"
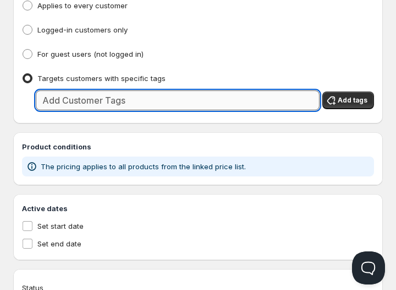
click at [116, 104] on input "text" at bounding box center [178, 100] width 284 height 20
type input "wholesale"
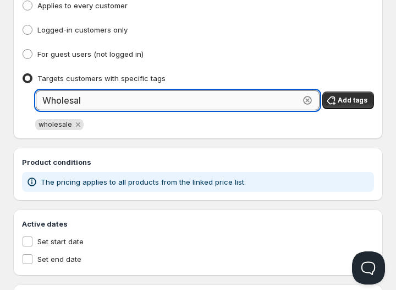
type input "Wholesale"
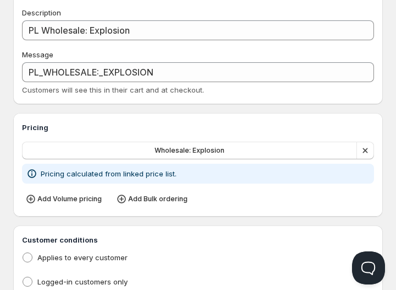
scroll to position [16, 0]
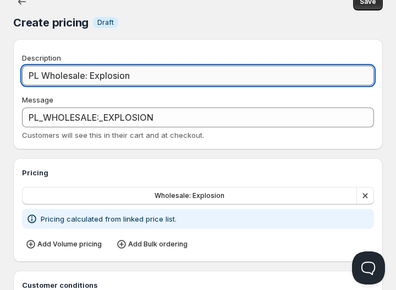
click at [44, 74] on input "PL Wholesale: Explosion" at bounding box center [198, 76] width 352 height 20
type input "PLWholesale: Explosion"
type input "PLWHOLESALE:_EXPLOSION"
type input "Wholesale: Explosion"
type input "WHOLESALE:_EXPLOSION"
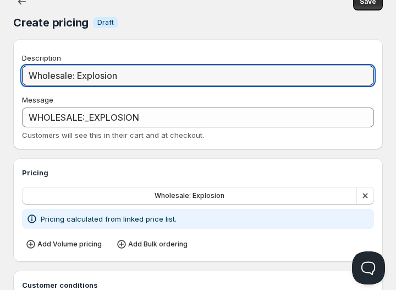
type input "Wholesale: Explosion"
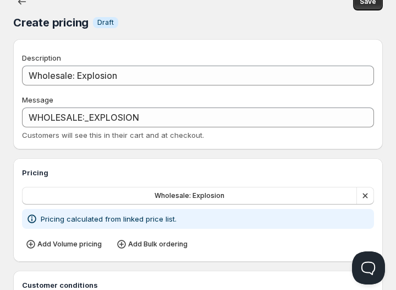
click at [364, 3] on span "Online" at bounding box center [198, 7] width 390 height 15
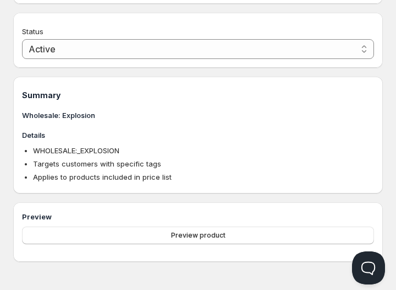
scroll to position [0, 0]
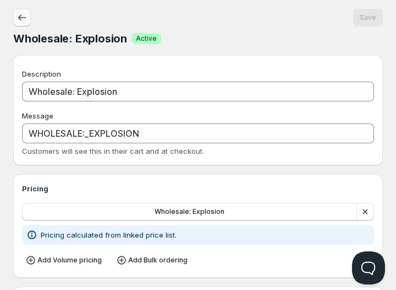
click at [19, 15] on icon "button" at bounding box center [22, 17] width 11 height 11
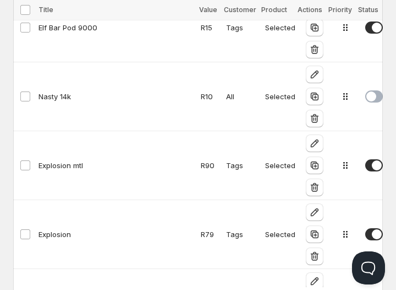
scroll to position [1400, 0]
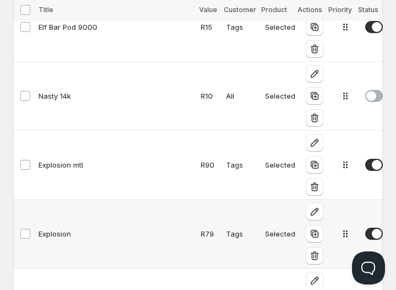
click at [366, 227] on span at bounding box center [375, 233] width 18 height 12
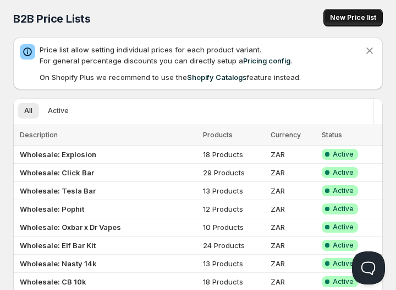
click at [333, 13] on span "New Price list" at bounding box center [353, 17] width 46 height 9
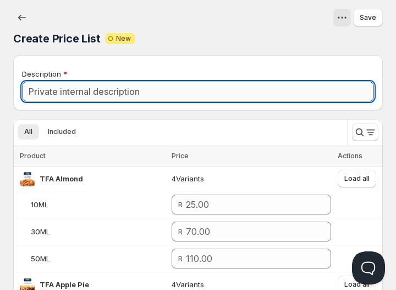
click at [139, 87] on input "Description" at bounding box center [198, 91] width 352 height 20
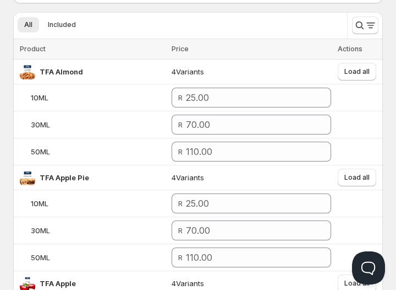
scroll to position [110, 0]
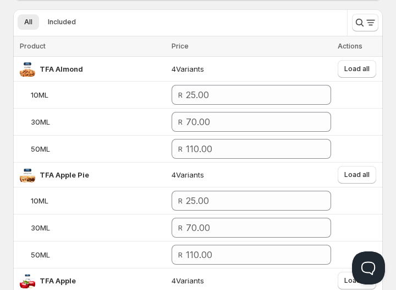
type input "Wholesale: Explosion MTL"
click at [364, 20] on icon "Search and filter results" at bounding box center [360, 22] width 11 height 11
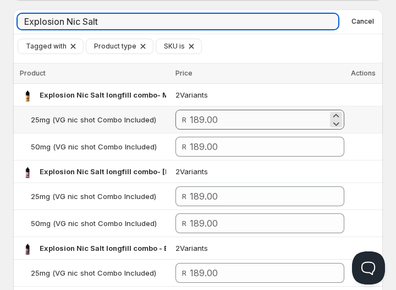
type input "Explosion Nic Salt"
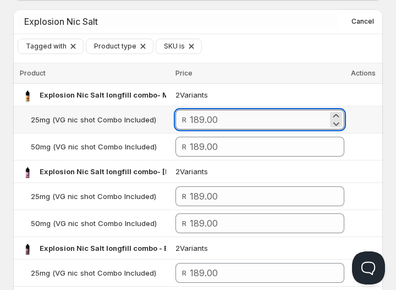
click at [231, 125] on input "number" at bounding box center [259, 120] width 138 height 20
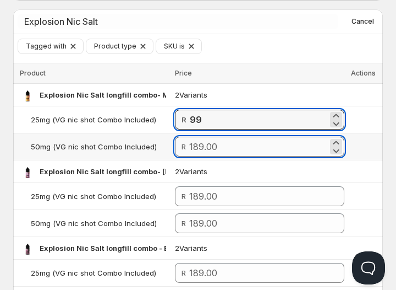
type input "99.00"
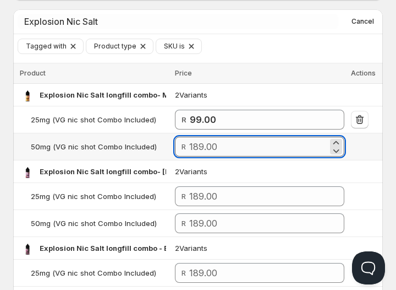
click at [219, 140] on input "number" at bounding box center [258, 147] width 139 height 20
paste input "99"
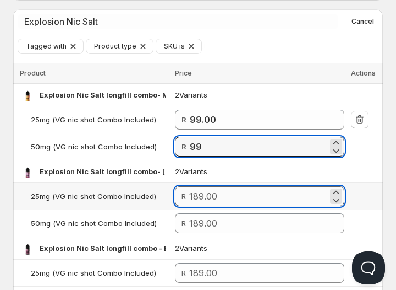
type input "99.00"
click at [221, 189] on input "number" at bounding box center [258, 196] width 139 height 20
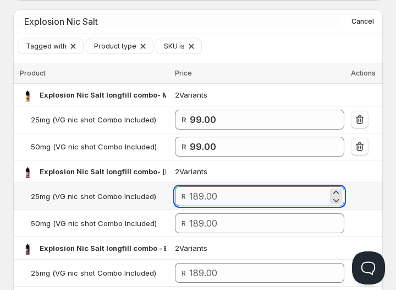
paste input "99"
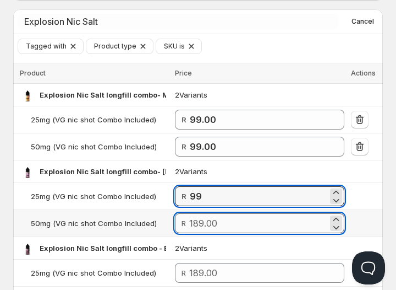
type input "99.00"
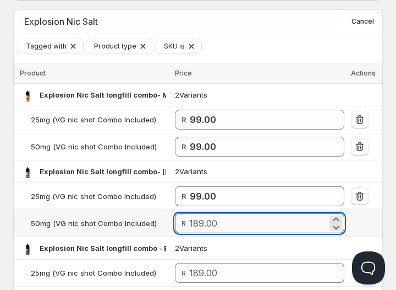
paste input "99"
click at [222, 218] on input "number" at bounding box center [258, 223] width 139 height 20
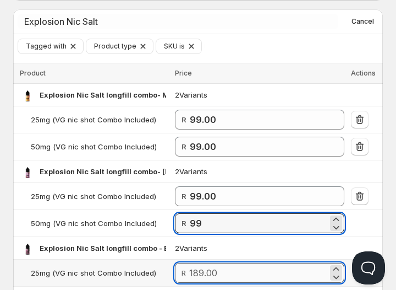
type input "99.00"
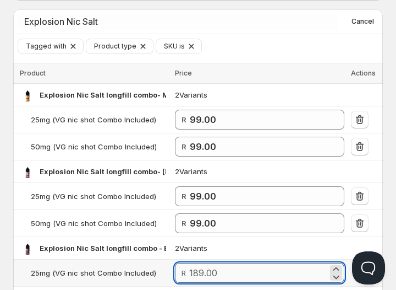
click at [214, 271] on input "number" at bounding box center [258, 273] width 139 height 20
paste input "99"
type input "99.00"
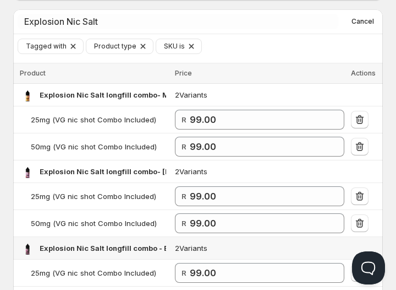
click at [232, 251] on td "2 Variants" at bounding box center [260, 248] width 176 height 23
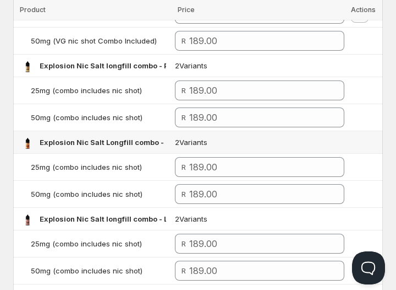
scroll to position [372, 0]
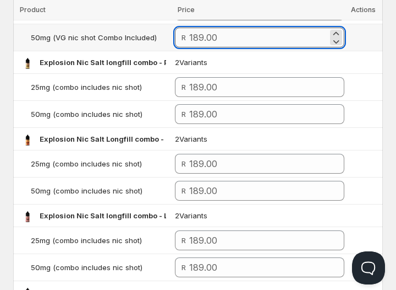
click at [198, 37] on input "number" at bounding box center [258, 38] width 139 height 20
paste input "99"
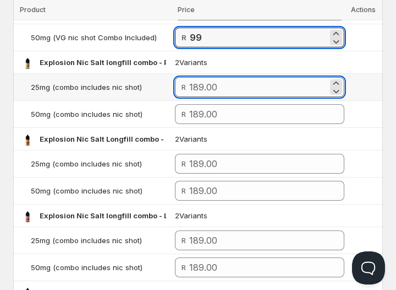
type input "99.00"
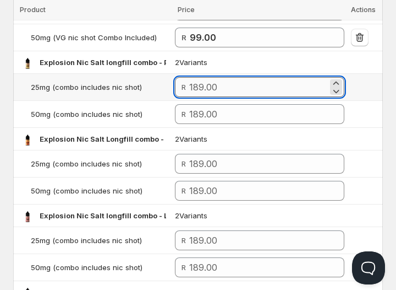
click at [201, 86] on input "number" at bounding box center [258, 87] width 139 height 20
paste input "99"
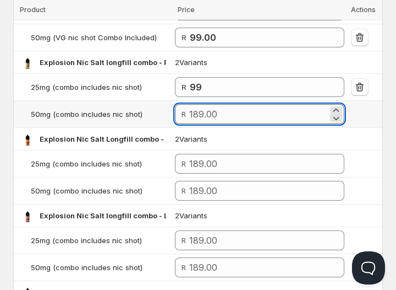
type input "99.00"
click at [199, 108] on input "number" at bounding box center [258, 114] width 139 height 20
paste input "99"
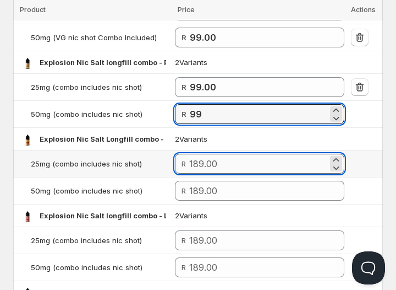
type input "99.00"
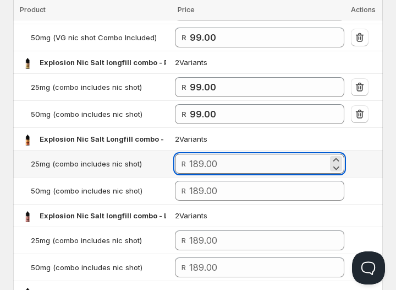
paste input "99"
click at [197, 160] on input "number" at bounding box center [258, 164] width 139 height 20
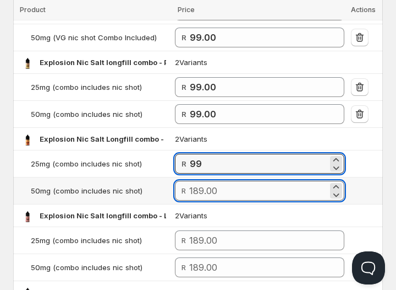
type input "99.00"
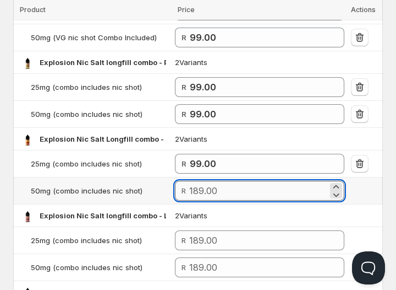
click at [200, 193] on input "number" at bounding box center [258, 191] width 139 height 20
paste input "99"
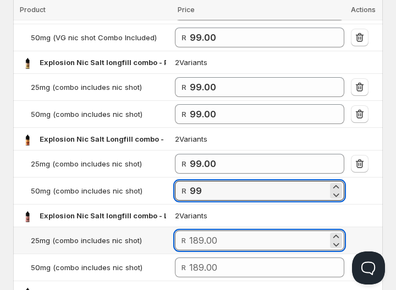
type input "99.00"
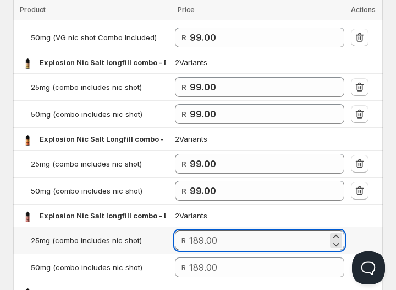
click at [198, 236] on input "number" at bounding box center [258, 240] width 139 height 20
paste input "99"
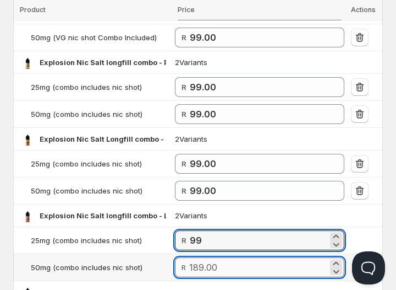
type input "99.00"
paste input "99"
click at [208, 259] on input "number" at bounding box center [258, 267] width 139 height 20
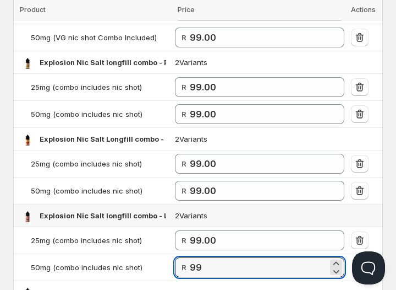
type input "99.00"
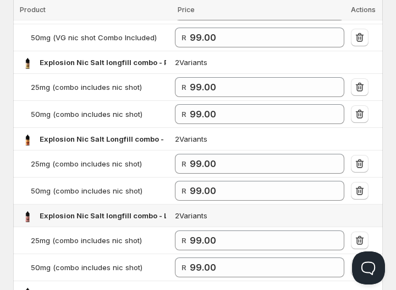
click at [247, 214] on td "2 Variants" at bounding box center [260, 215] width 176 height 23
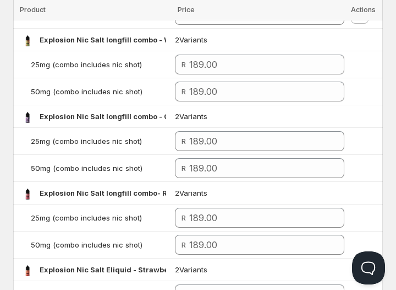
scroll to position [624, 0]
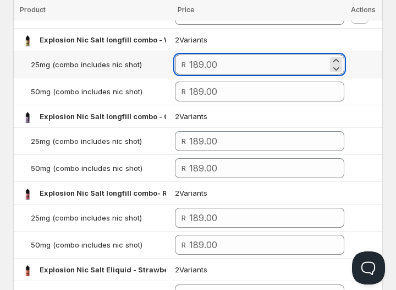
click at [241, 58] on input "number" at bounding box center [258, 65] width 139 height 20
paste input "99"
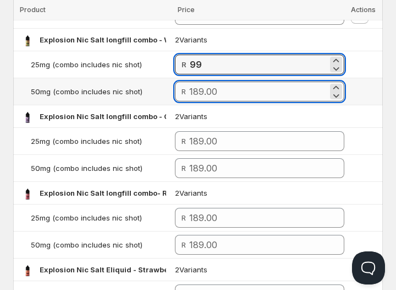
type input "99.00"
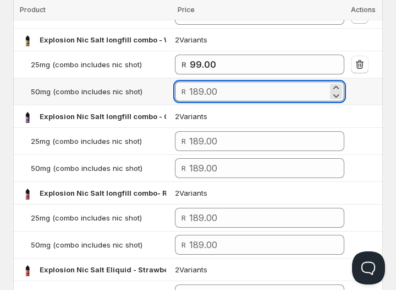
click at [224, 84] on input "number" at bounding box center [258, 91] width 139 height 20
paste input "99"
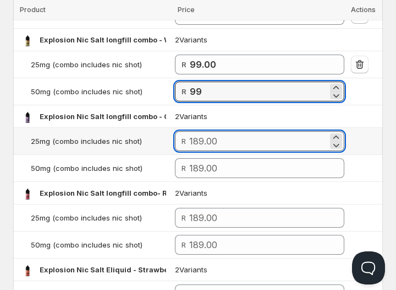
type input "99.00"
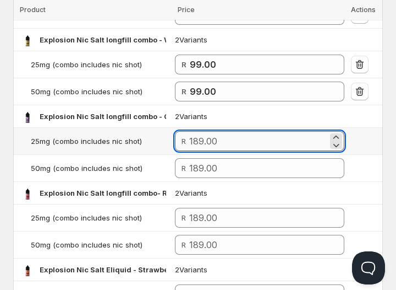
click at [194, 139] on input "number" at bounding box center [258, 141] width 139 height 20
paste input "99"
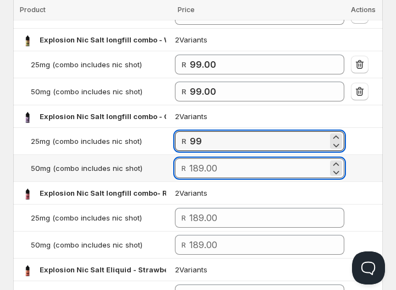
type input "99.00"
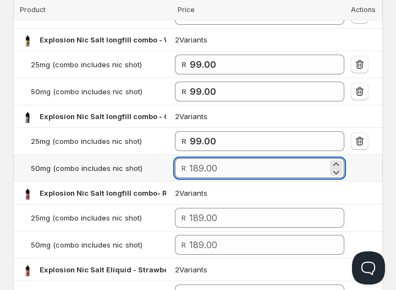
click at [196, 159] on input "number" at bounding box center [258, 168] width 139 height 20
paste input "99"
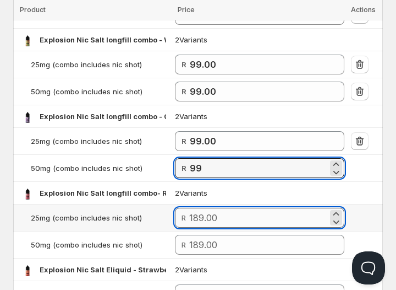
type input "99.00"
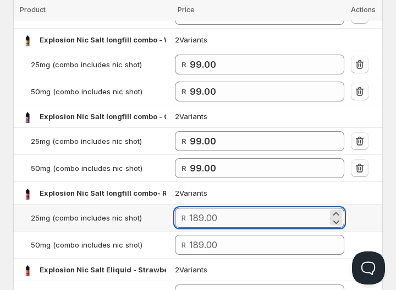
click at [203, 209] on input "number" at bounding box center [258, 218] width 139 height 20
paste input "99"
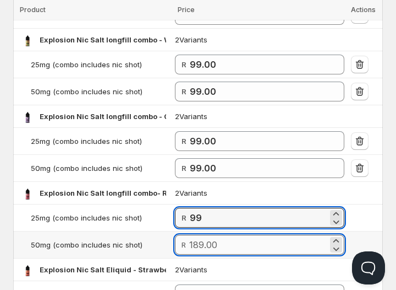
type input "99.00"
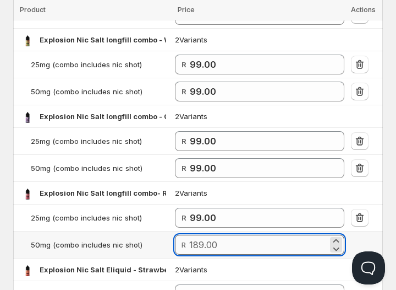
paste input "99"
click at [235, 240] on input "number" at bounding box center [258, 245] width 139 height 20
type input "99.00"
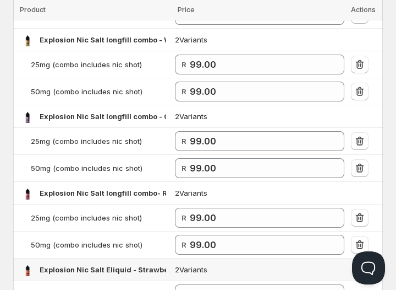
click at [245, 260] on td "2 Variants" at bounding box center [260, 269] width 176 height 23
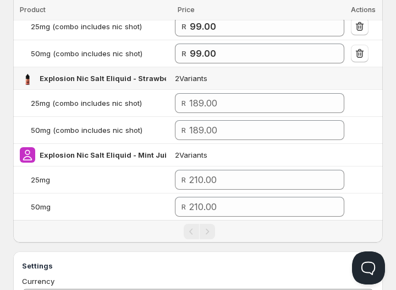
scroll to position [816, 0]
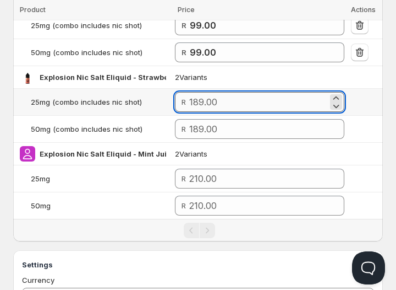
click at [222, 92] on input "number" at bounding box center [258, 102] width 139 height 20
paste input "99"
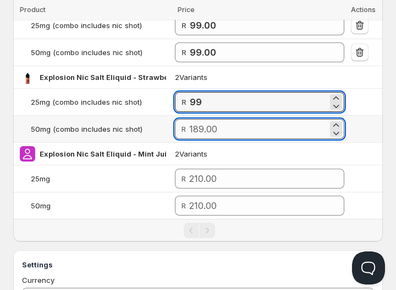
type input "99.00"
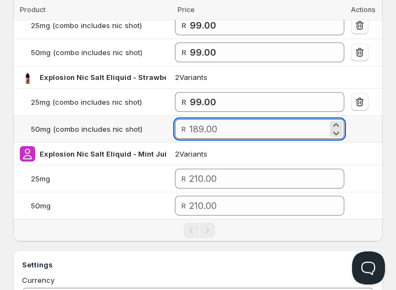
click at [211, 124] on input "number" at bounding box center [258, 129] width 139 height 20
paste input "99"
type input "99.00"
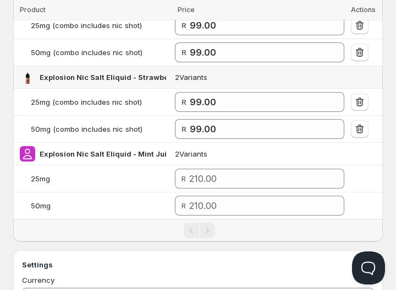
click at [255, 75] on td "2 Variants" at bounding box center [260, 77] width 176 height 23
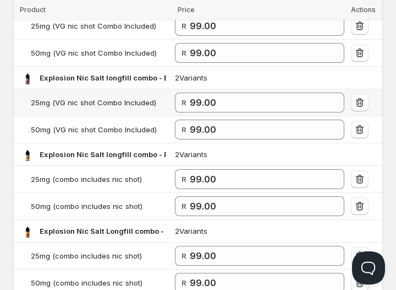
scroll to position [0, 0]
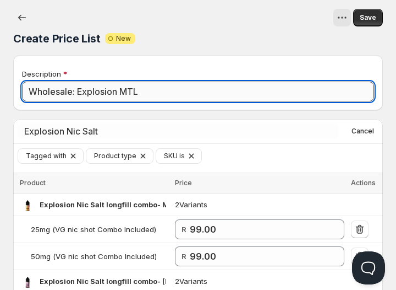
click at [148, 93] on input "Wholesale: Explosion MTL" at bounding box center [198, 91] width 352 height 20
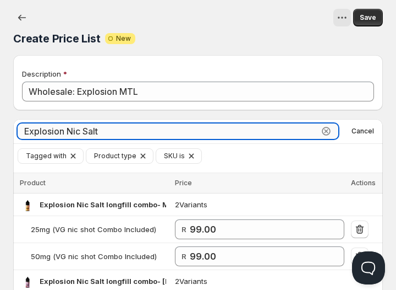
click at [115, 131] on input "Explosion Nic Salt" at bounding box center [168, 130] width 301 height 15
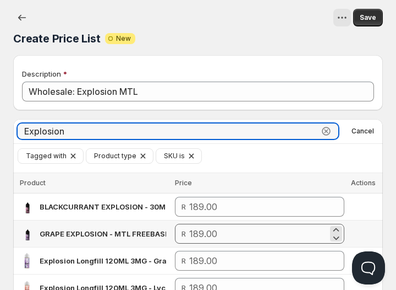
type input "Explosion"
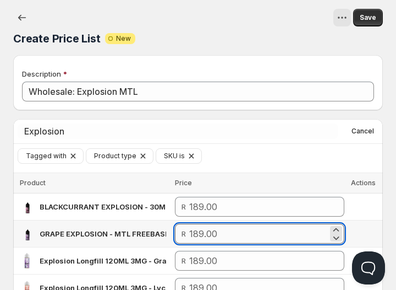
click at [203, 236] on input "number" at bounding box center [258, 234] width 139 height 20
paste input "99"
type input "99.00"
click at [248, 152] on div "Tagged with Product type SKU is Add filter Clear all" at bounding box center [201, 155] width 366 height 15
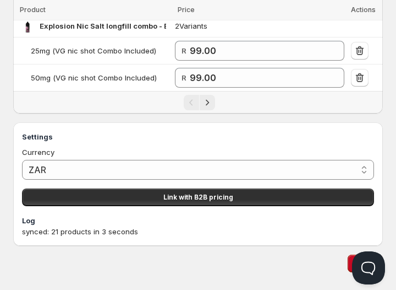
scroll to position [791, 0]
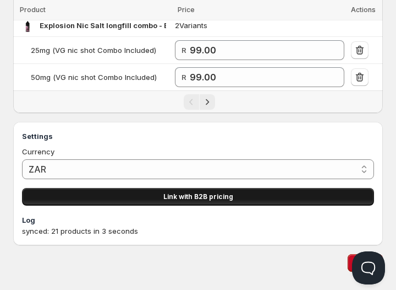
click at [279, 191] on button "Link with B2B pricing" at bounding box center [198, 197] width 352 height 18
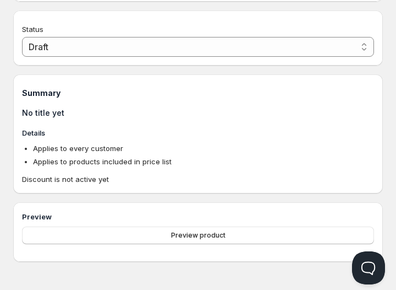
type input "PL Wholesale: Explosion MTL"
type input "PL_WHOLESALE:_EXPLOSION_MTL"
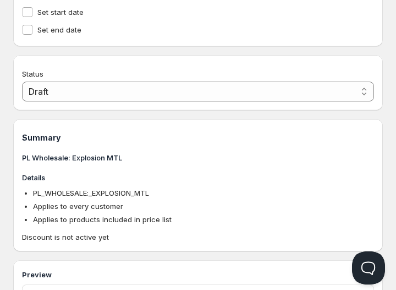
scroll to position [617, 0]
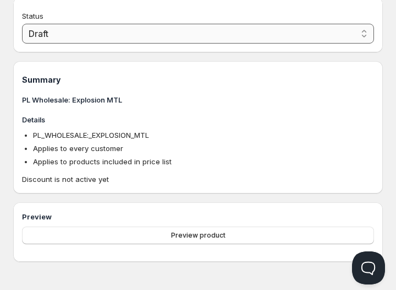
click at [219, 31] on select "Draft Active" at bounding box center [198, 34] width 352 height 20
select select "1"
click at [22, 39] on select "Draft Active" at bounding box center [198, 34] width 352 height 20
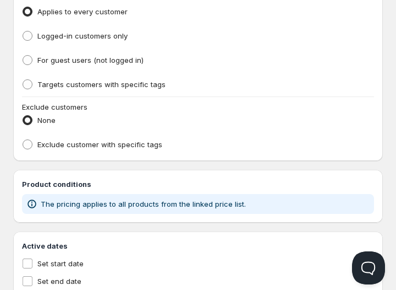
scroll to position [305, 0]
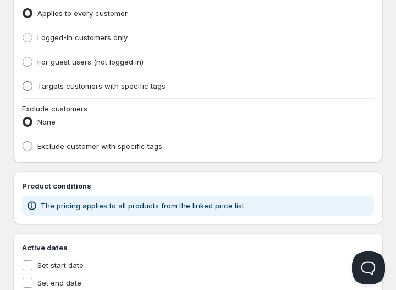
click at [98, 83] on span "Targets customers with specific tags" at bounding box center [101, 85] width 128 height 9
click at [23, 81] on input "Targets customers with specific tags" at bounding box center [23, 81] width 1 height 1
radio input "true"
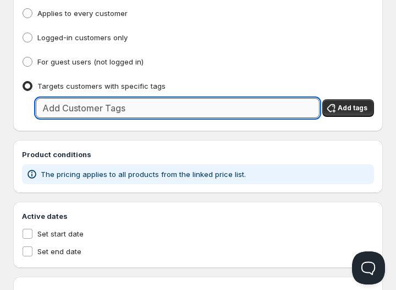
click at [124, 115] on input "text" at bounding box center [178, 108] width 284 height 20
type input "Wholesale"
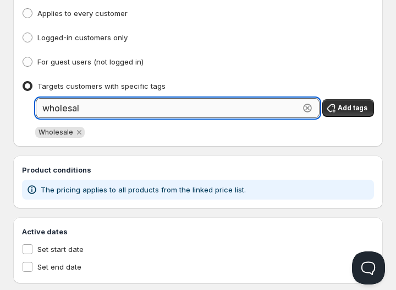
type input "wholesale"
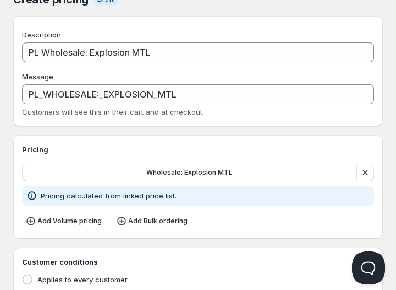
scroll to position [35, 0]
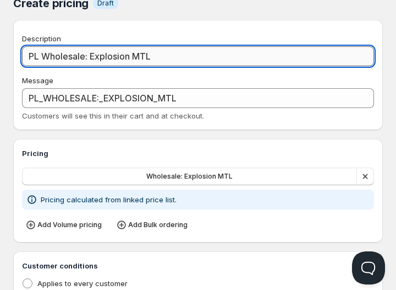
click at [42, 57] on input "PL Wholesale: Explosion MTL" at bounding box center [198, 56] width 352 height 20
type input "PLWholesale: Explosion MTL"
type input "PLWHOLESALE:_EXPLOSION_MTL"
type input "Wholesale: Explosion MTL"
type input "WHOLESALE:_EXPLOSION_MTL"
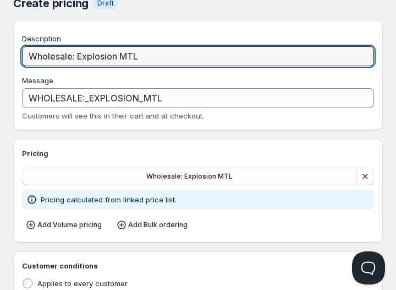
type input "Wholesale: Explosion MTL"
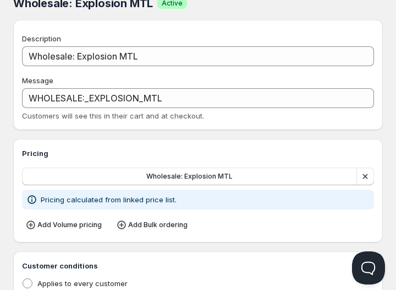
scroll to position [0, 0]
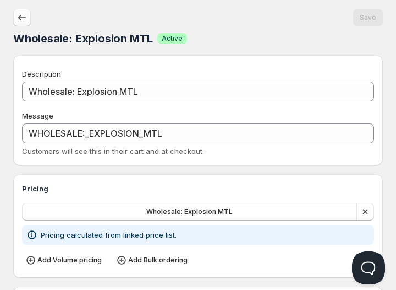
click at [18, 19] on icon "button" at bounding box center [22, 17] width 11 height 11
